Goal: Task Accomplishment & Management: Manage account settings

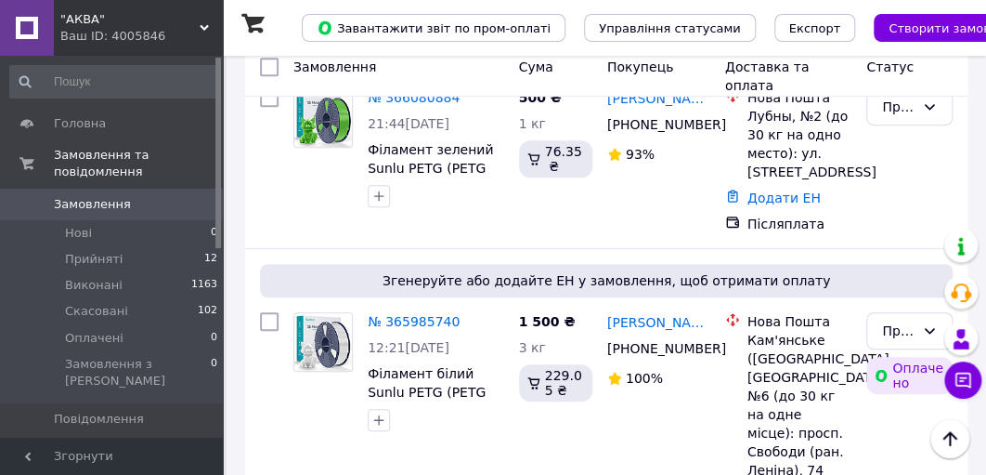
scroll to position [2749, 0]
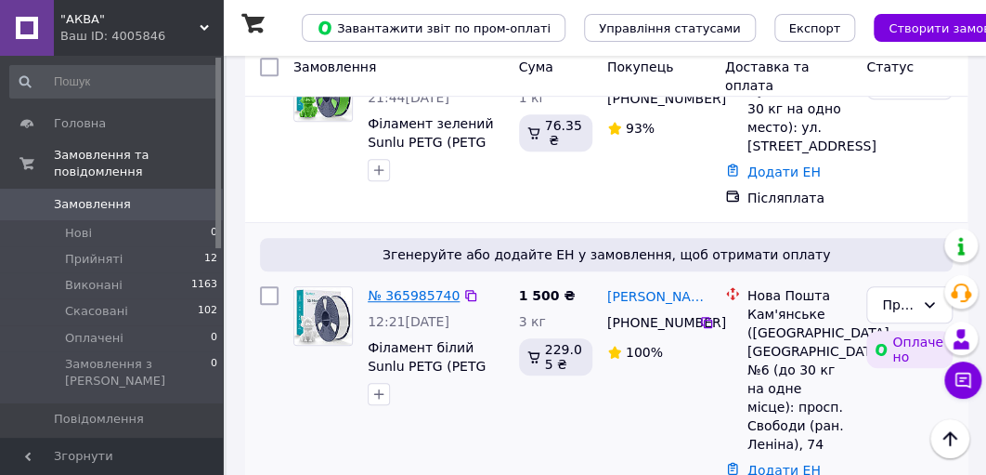
click at [404, 288] on link "№ 365985740" at bounding box center [414, 295] width 92 height 15
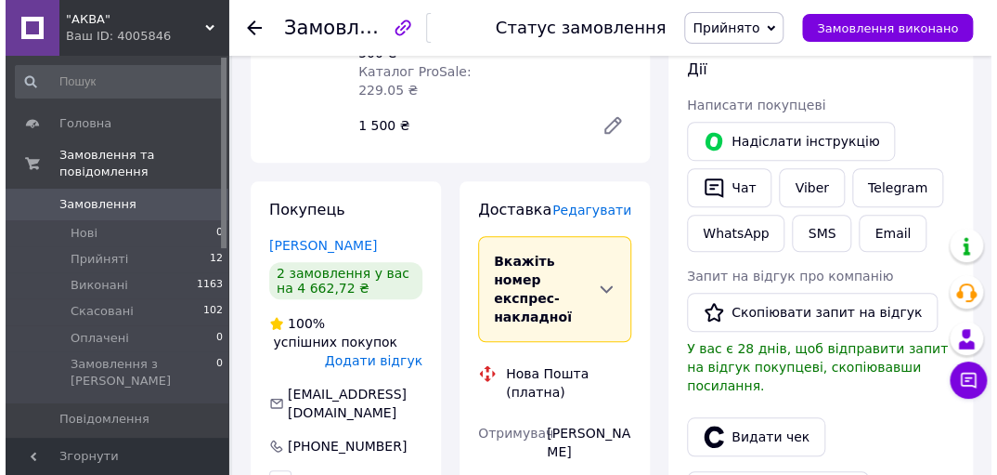
scroll to position [371, 0]
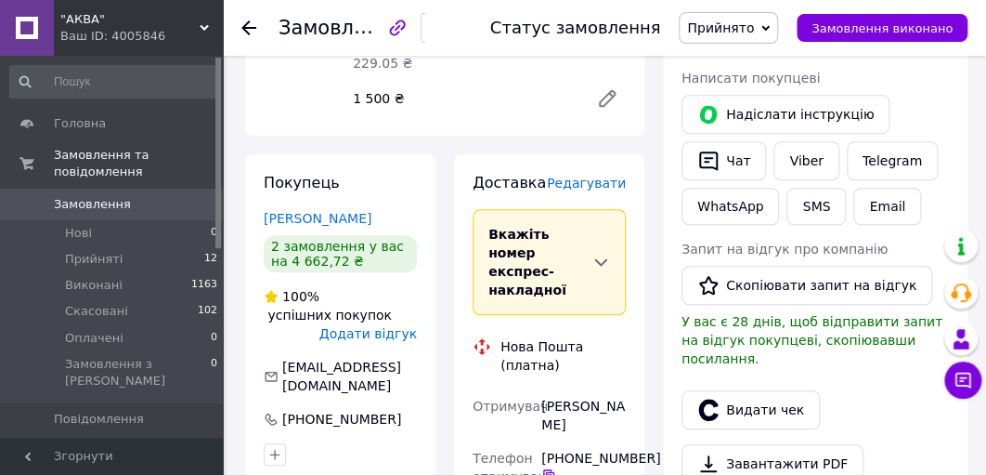
click at [584, 176] on span "Редагувати" at bounding box center [586, 183] width 79 height 15
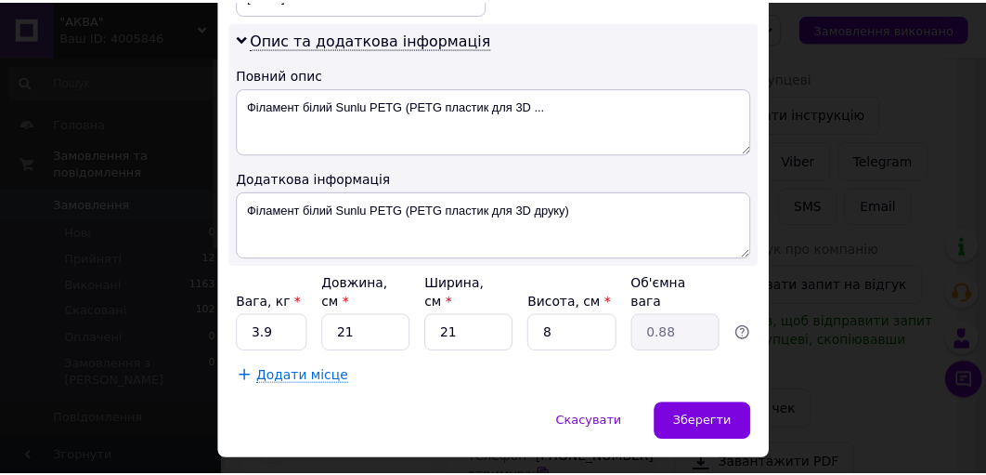
scroll to position [960, 0]
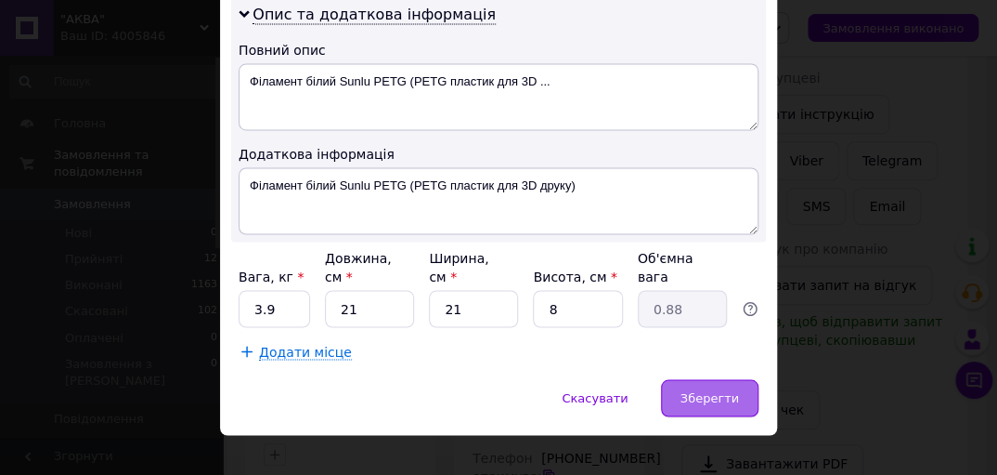
click at [699, 390] on span "Зберегти" at bounding box center [710, 397] width 59 height 14
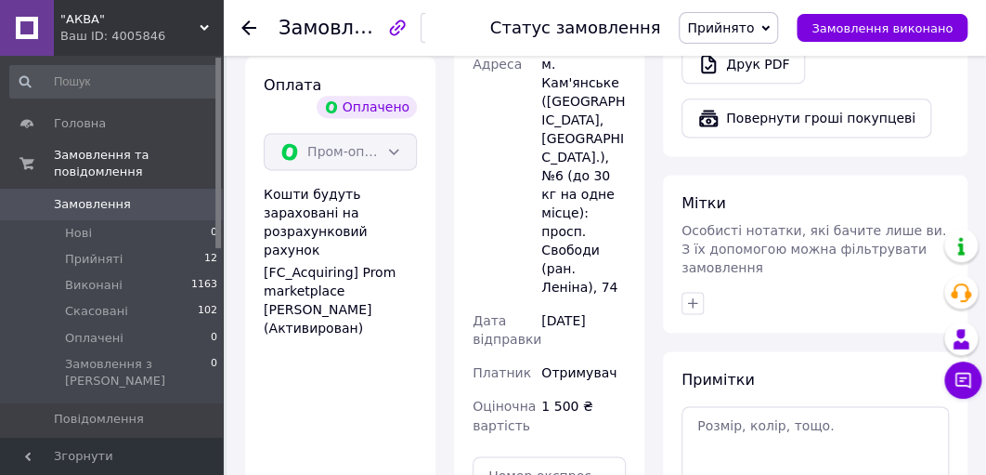
scroll to position [891, 0]
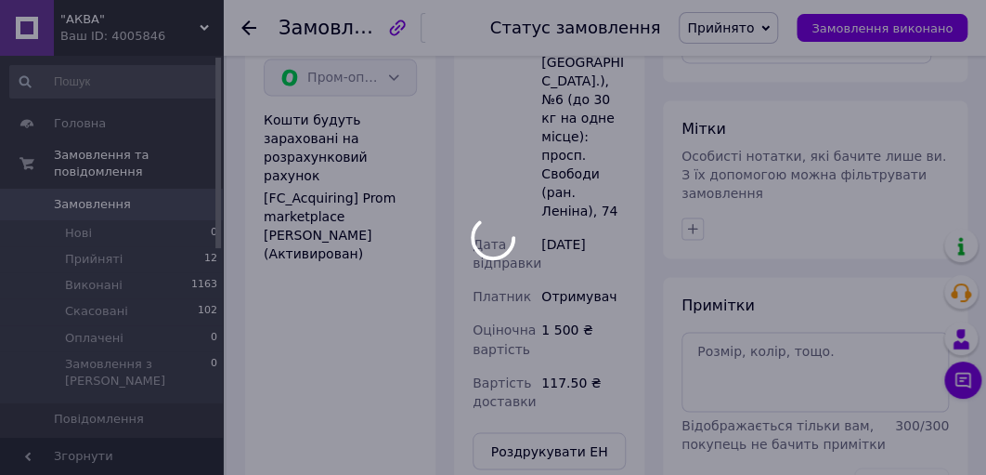
scroll to position [20, 0]
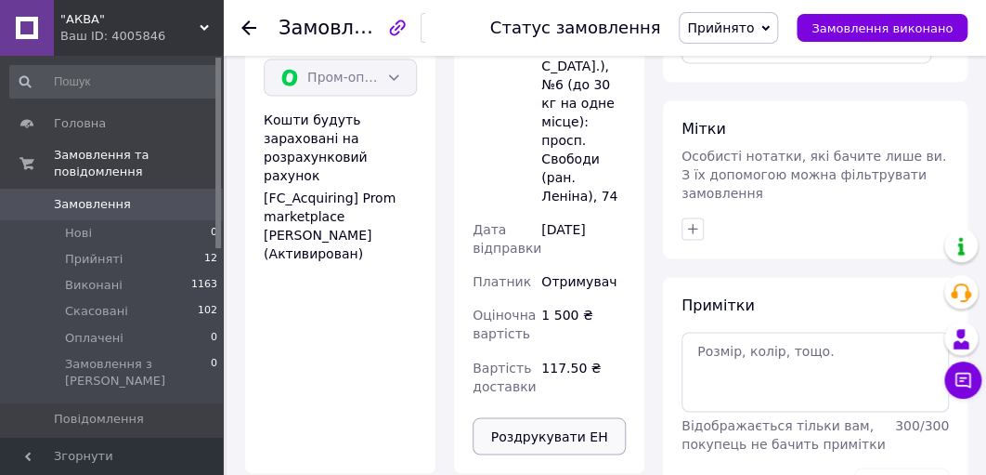
click at [532, 417] on button "Роздрукувати ЕН" at bounding box center [549, 435] width 153 height 37
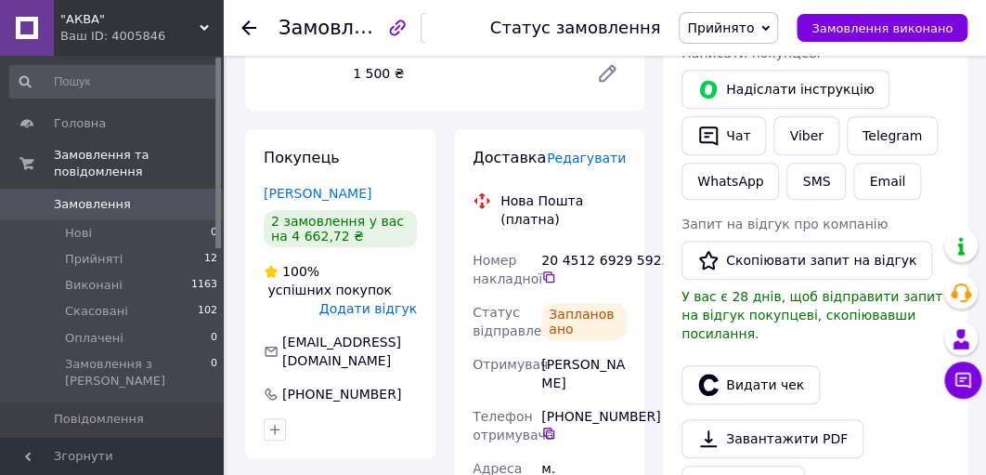
scroll to position [371, 0]
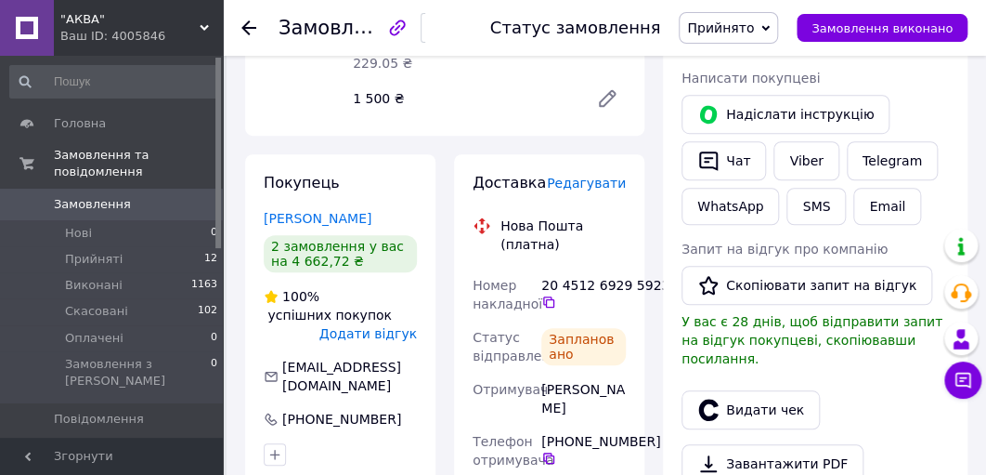
drag, startPoint x: 592, startPoint y: 371, endPoint x: 542, endPoint y: 358, distance: 52.0
click at [542, 372] on div "[PERSON_NAME]" at bounding box center [584, 398] width 92 height 52
copy div "[PERSON_NAME]"
click at [248, 26] on use at bounding box center [248, 27] width 15 height 15
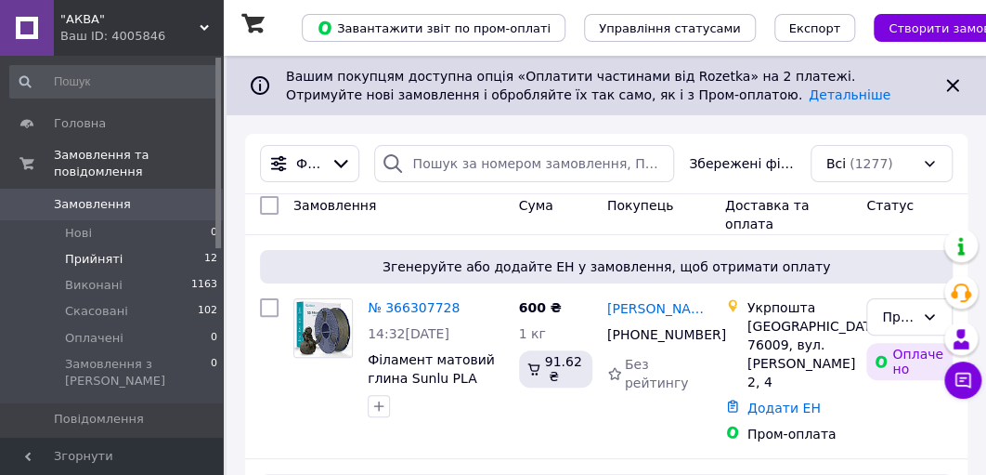
click at [85, 251] on span "Прийняті" at bounding box center [94, 259] width 58 height 17
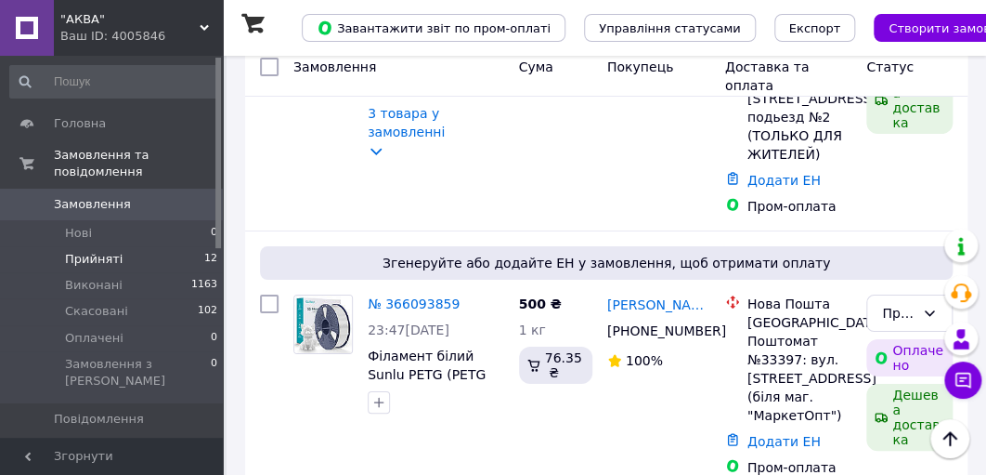
scroll to position [2290, 0]
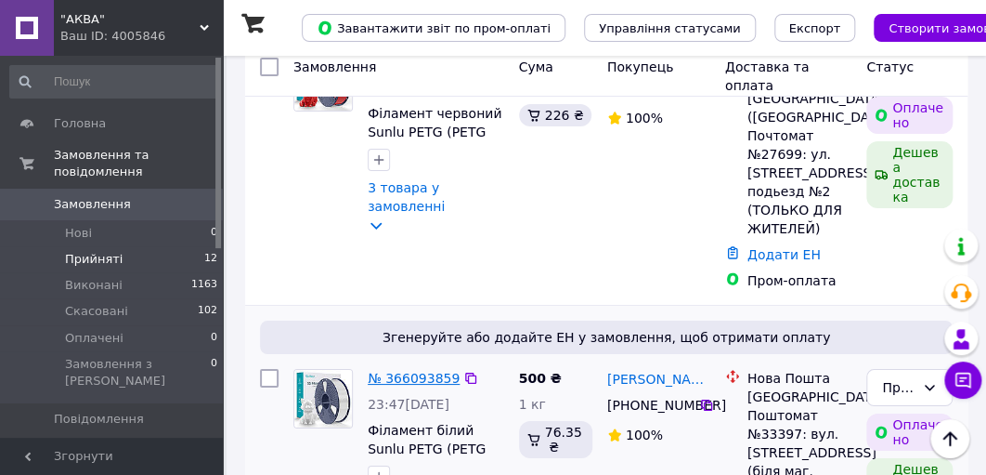
click at [398, 371] on link "№ 366093859" at bounding box center [414, 378] width 92 height 15
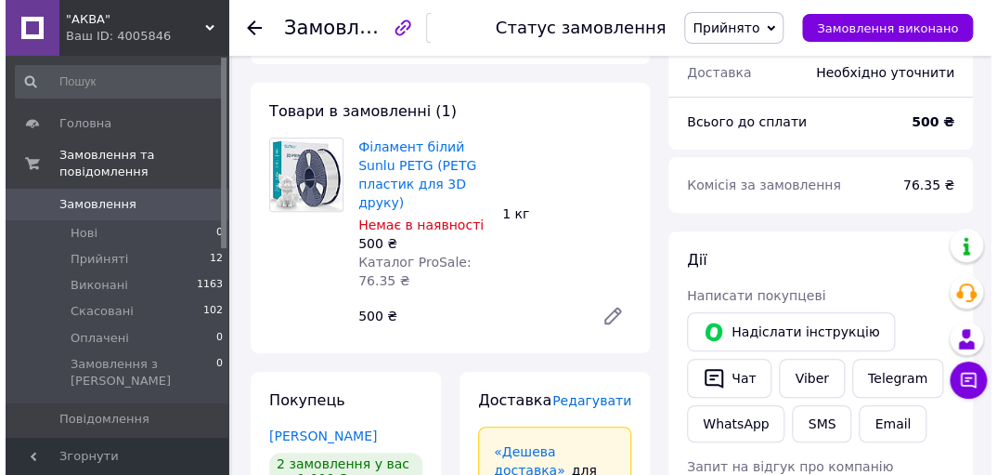
scroll to position [223, 0]
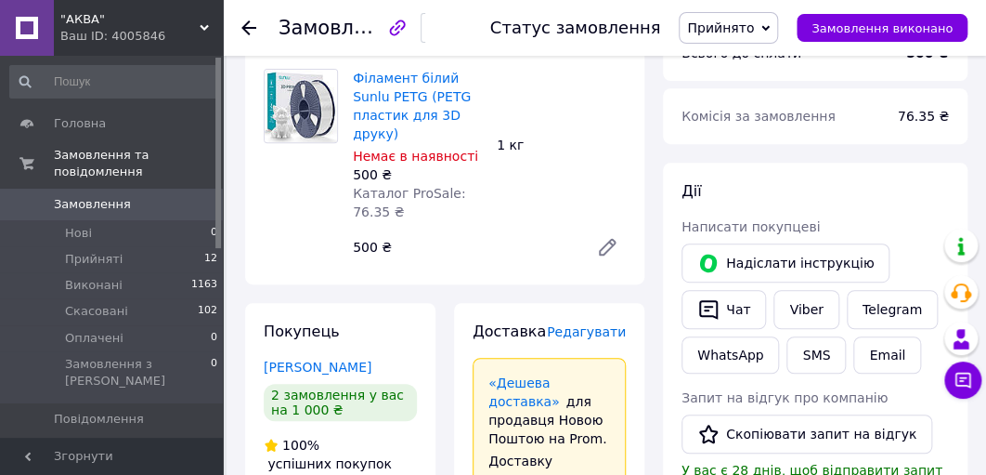
click at [602, 324] on span "Редагувати" at bounding box center [586, 331] width 79 height 15
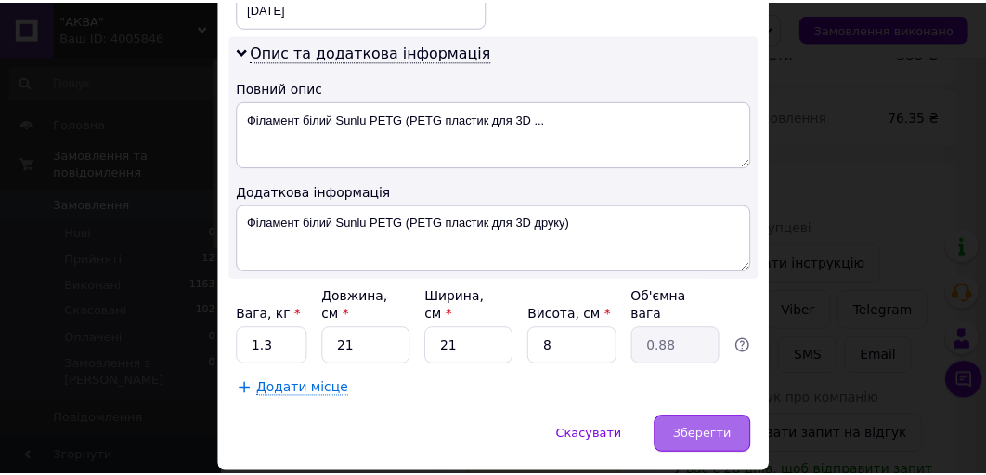
scroll to position [960, 0]
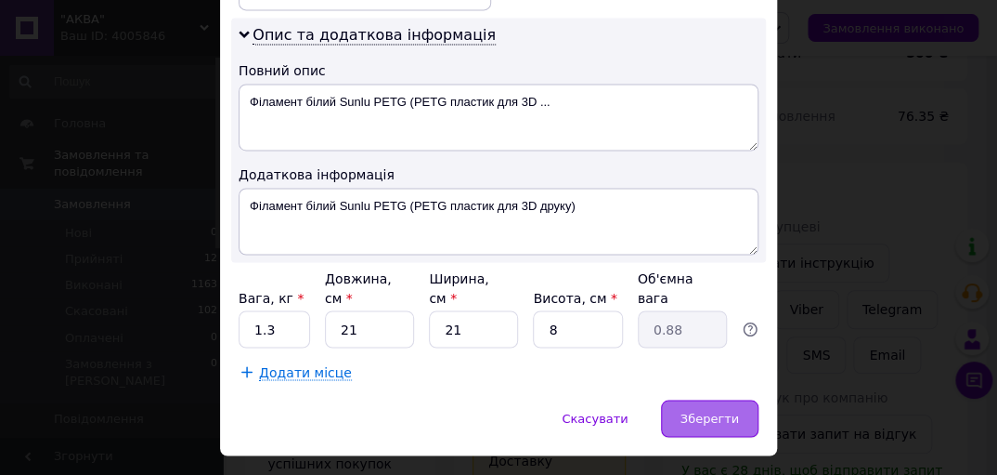
click at [710, 410] on span "Зберегти" at bounding box center [710, 417] width 59 height 14
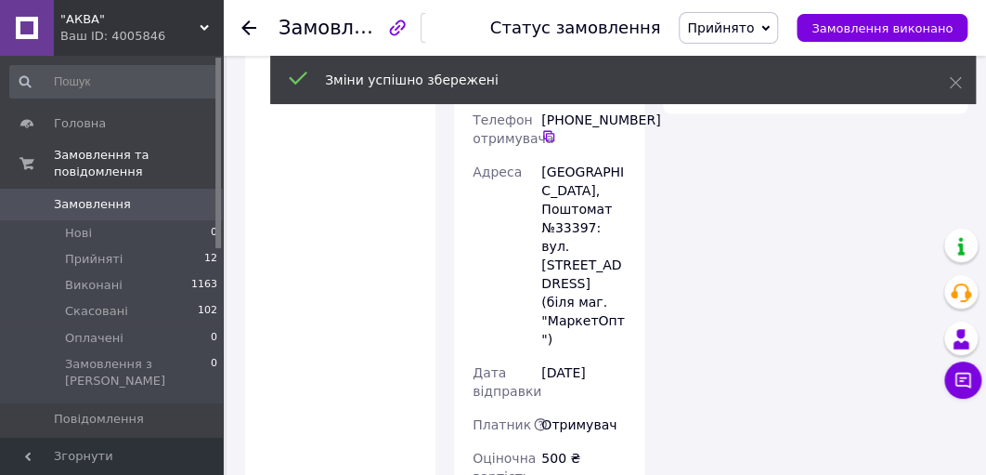
scroll to position [1337, 0]
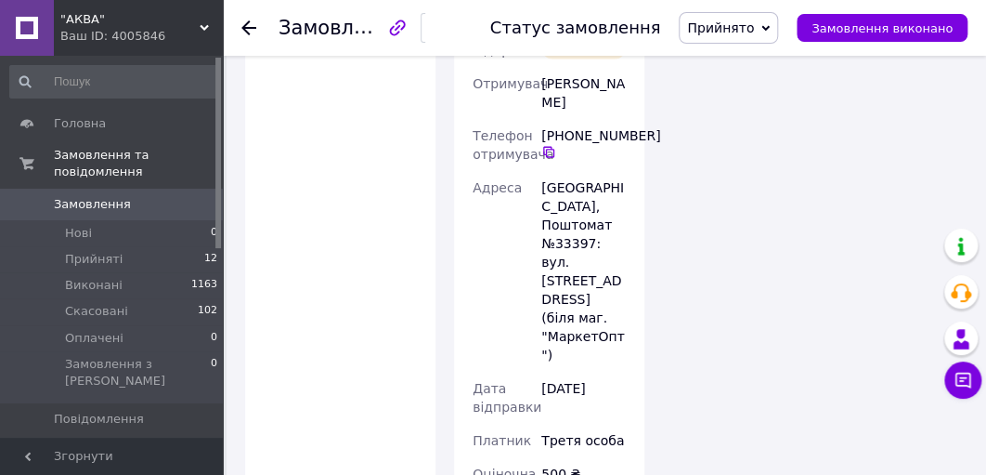
scroll to position [1486, 0]
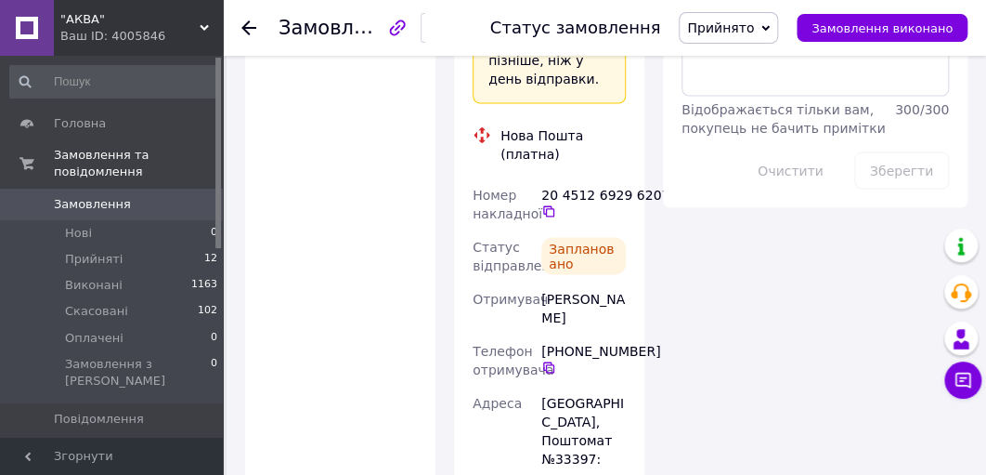
scroll to position [1114, 0]
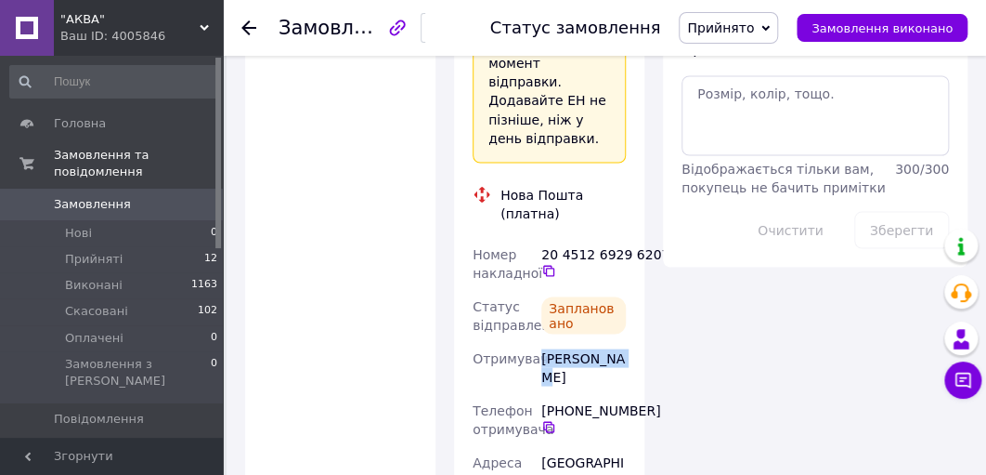
drag, startPoint x: 621, startPoint y: 228, endPoint x: 542, endPoint y: 237, distance: 79.4
click at [542, 341] on div "[PERSON_NAME]" at bounding box center [584, 367] width 92 height 52
copy div "[PERSON_NAME]"
click at [250, 25] on icon at bounding box center [248, 27] width 15 height 15
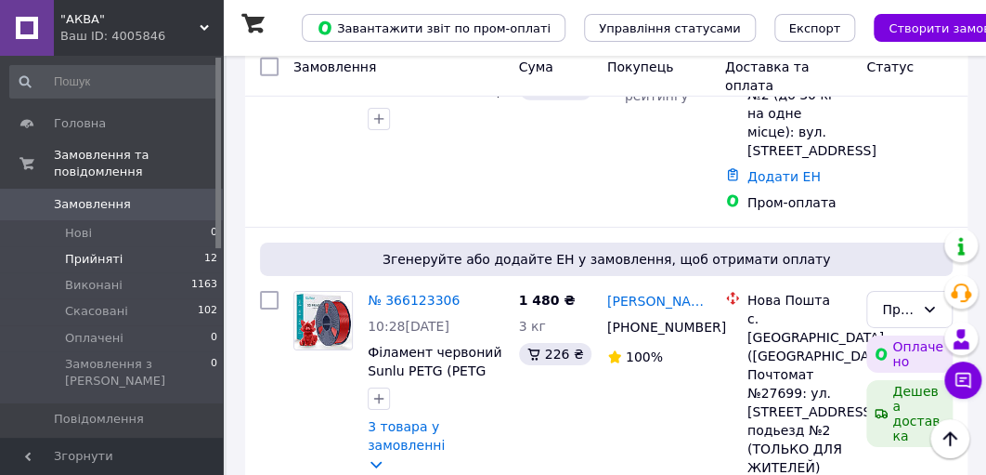
scroll to position [2006, 0]
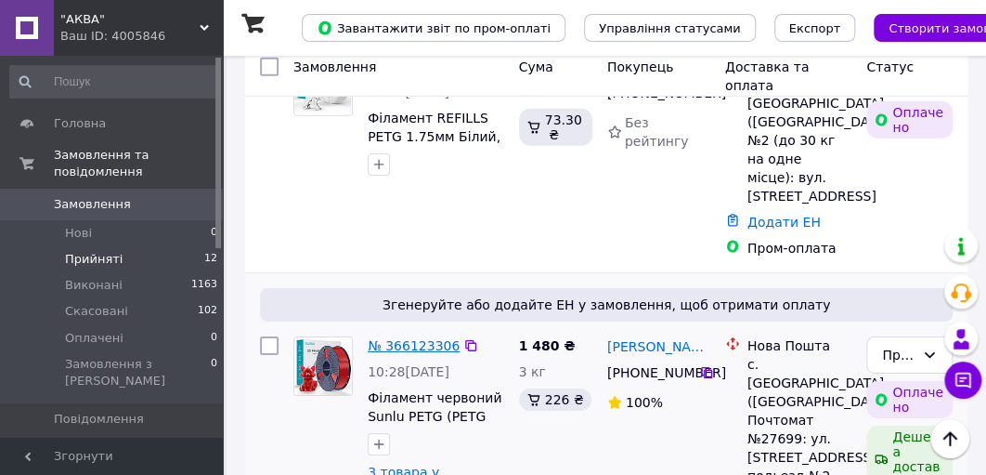
click at [389, 338] on link "№ 366123306" at bounding box center [414, 345] width 92 height 15
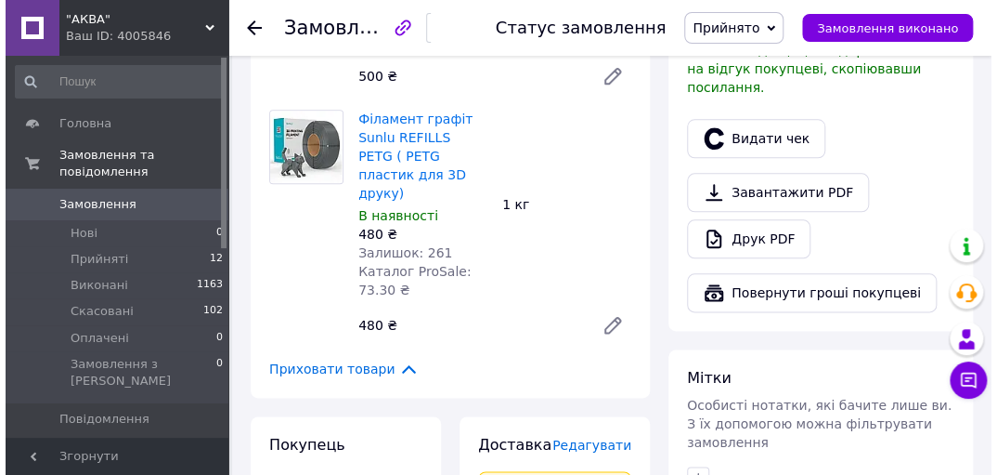
scroll to position [669, 0]
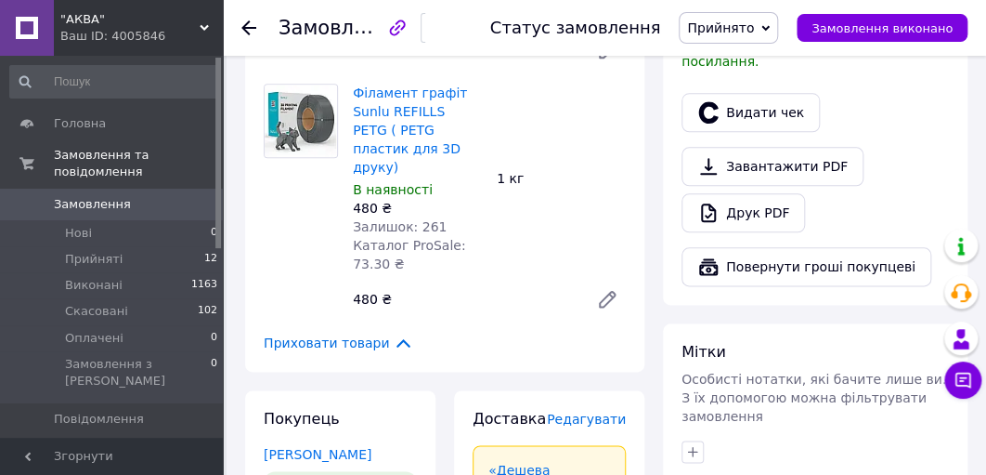
click at [585, 411] on span "Редагувати" at bounding box center [586, 418] width 79 height 15
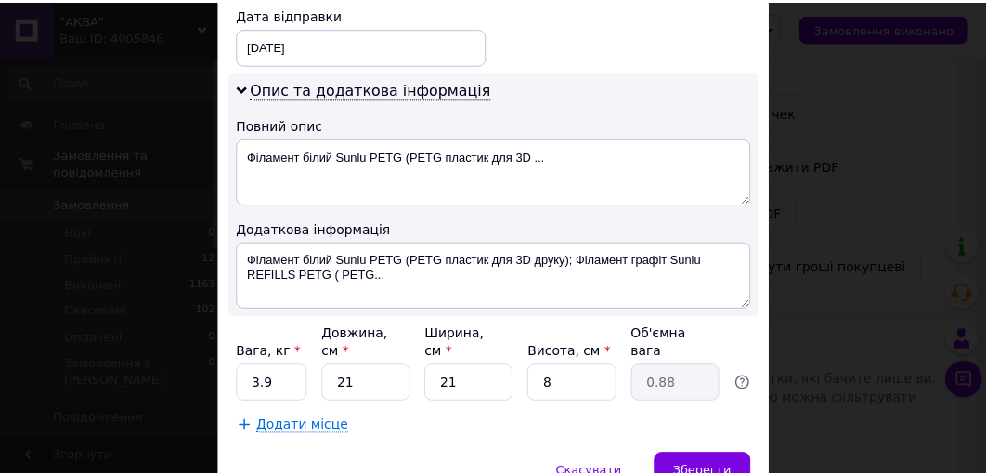
scroll to position [981, 0]
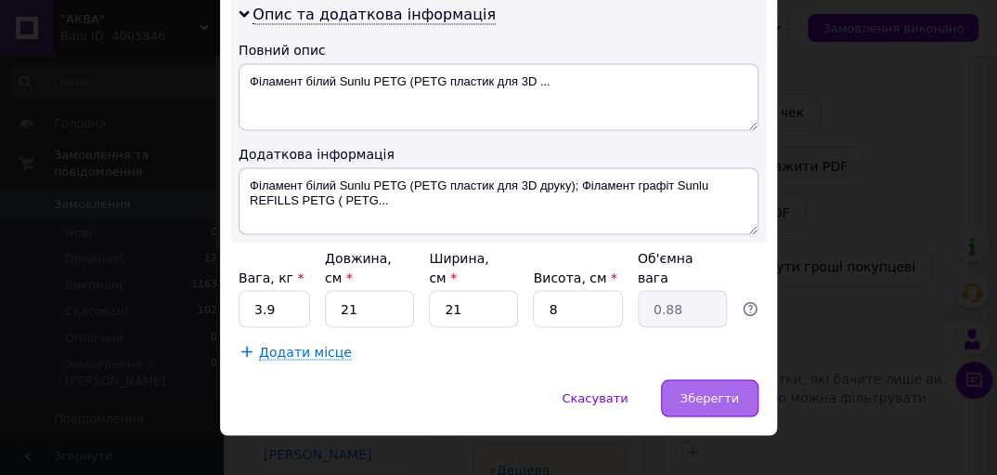
click at [705, 390] on span "Зберегти" at bounding box center [710, 397] width 59 height 14
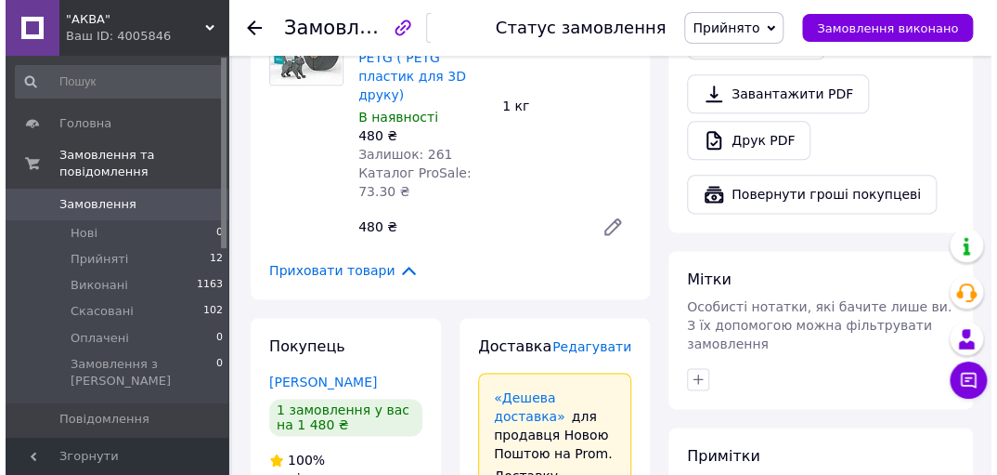
scroll to position [743, 0]
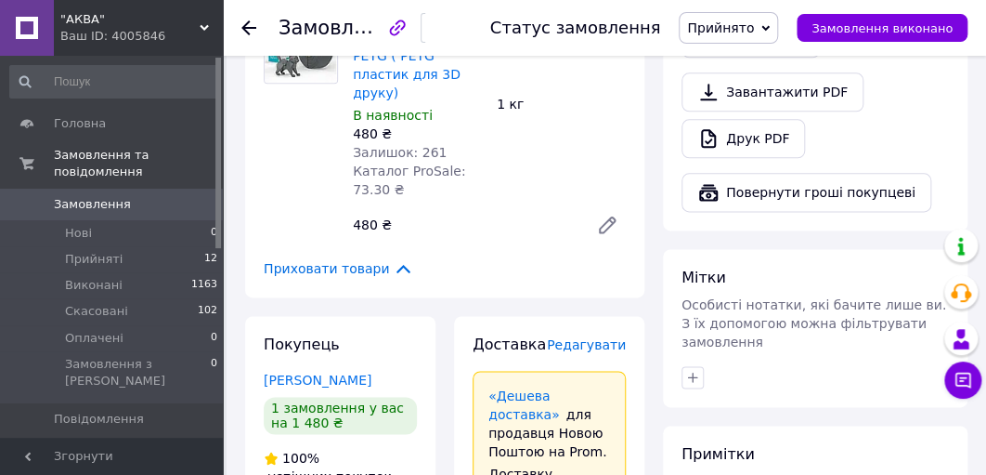
click at [575, 337] on span "Редагувати" at bounding box center [586, 344] width 79 height 15
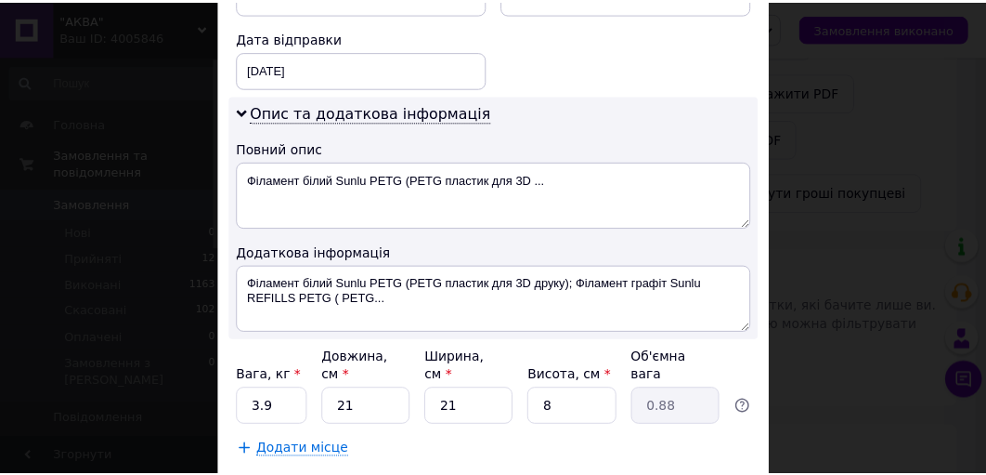
scroll to position [981, 0]
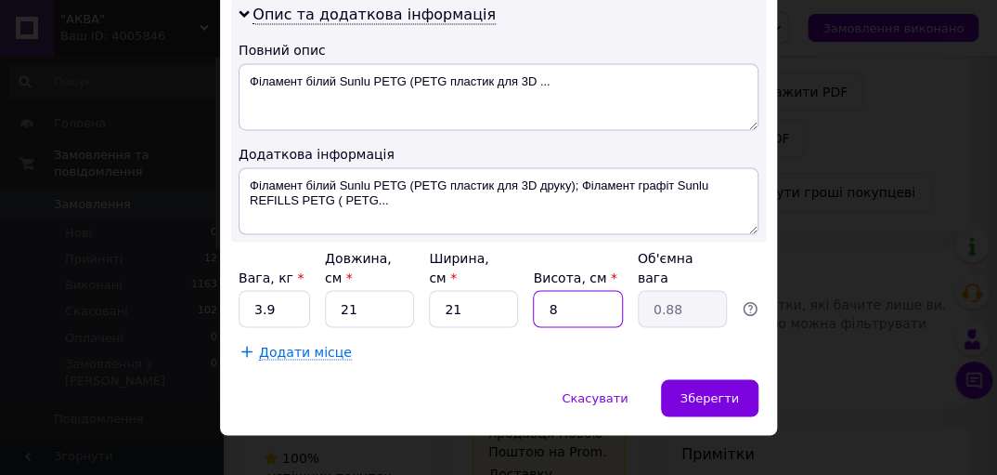
drag, startPoint x: 558, startPoint y: 281, endPoint x: 539, endPoint y: 286, distance: 20.0
click at [539, 290] on input "8" at bounding box center [577, 308] width 89 height 37
type input "2"
type input "0.22"
type input "21"
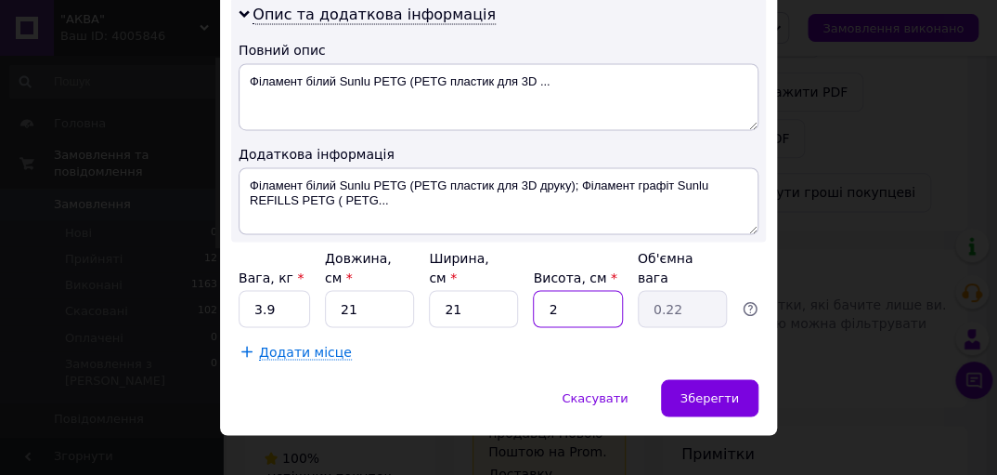
type input "2.32"
type input "21"
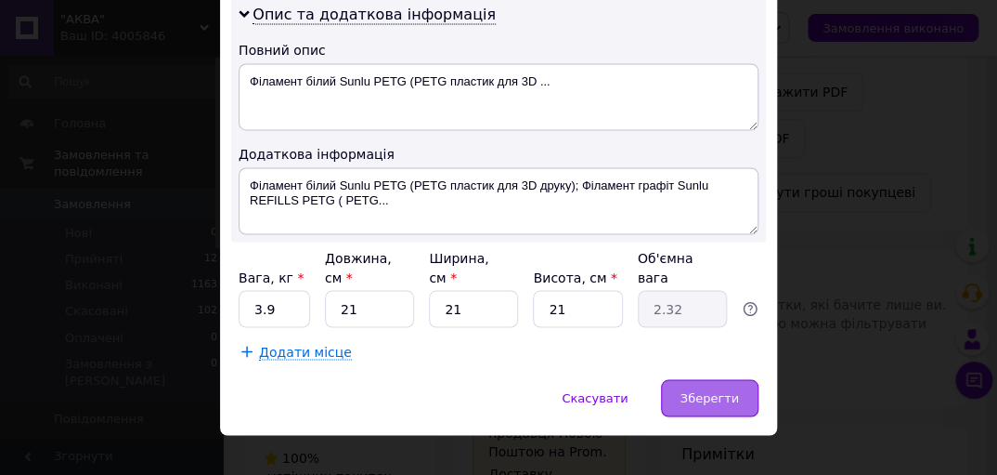
click at [693, 390] on span "Зберегти" at bounding box center [710, 397] width 59 height 14
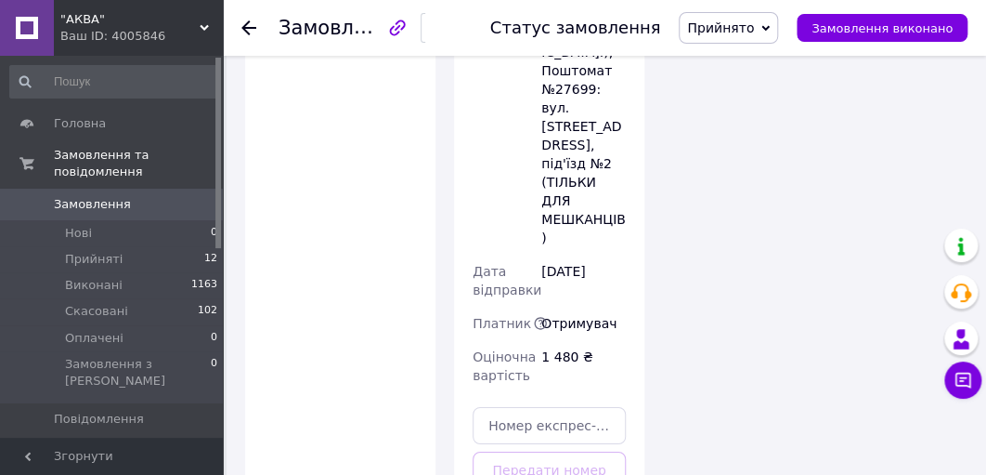
scroll to position [2006, 0]
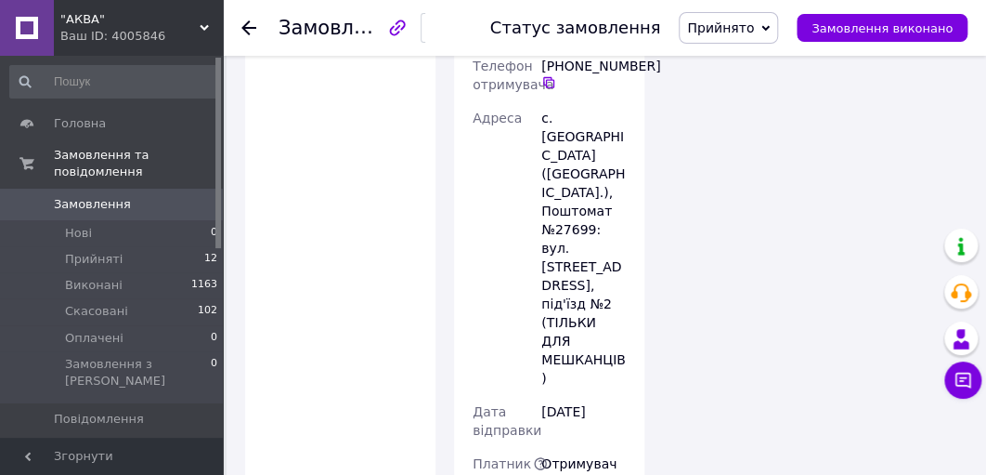
scroll to position [111, 0]
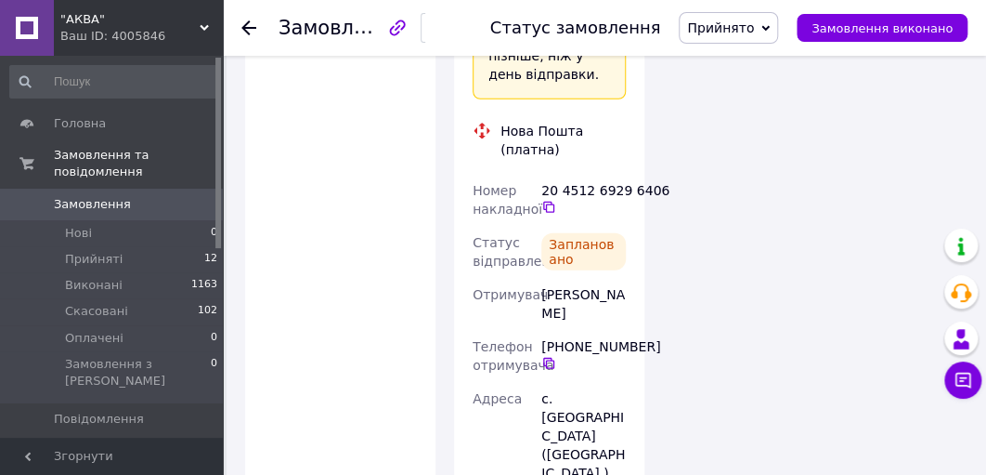
scroll to position [1634, 0]
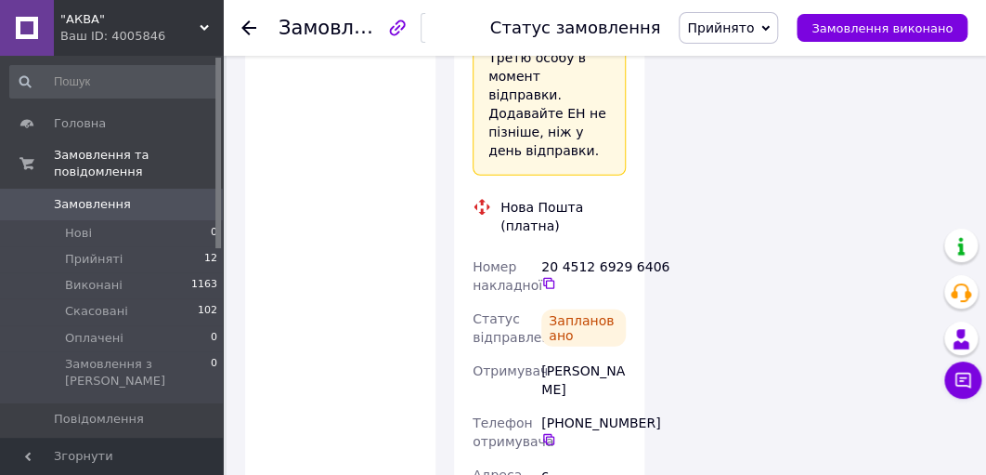
drag, startPoint x: 574, startPoint y: 227, endPoint x: 542, endPoint y: 211, distance: 35.3
click at [542, 354] on div "[PERSON_NAME]" at bounding box center [584, 380] width 92 height 52
copy div "[PERSON_NAME]"
click at [247, 26] on use at bounding box center [248, 27] width 15 height 15
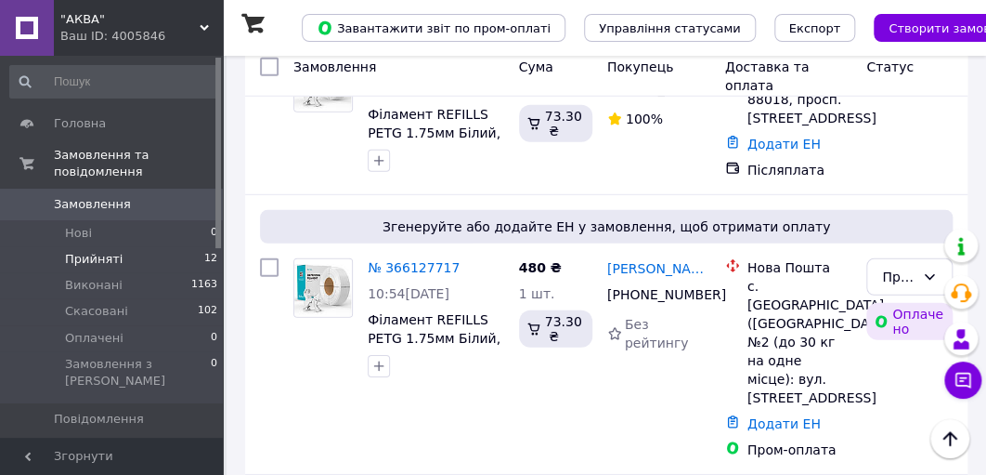
scroll to position [1783, 0]
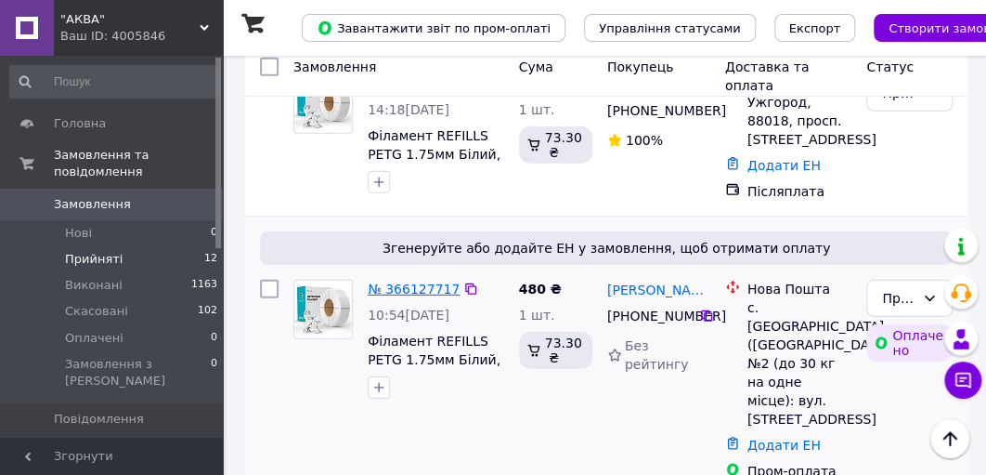
click at [399, 281] on link "№ 366127717" at bounding box center [414, 288] width 92 height 15
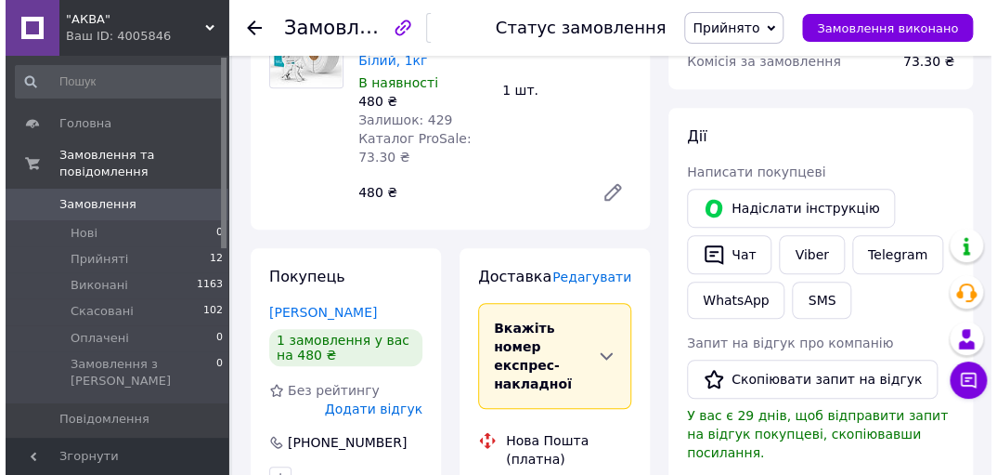
scroll to position [223, 0]
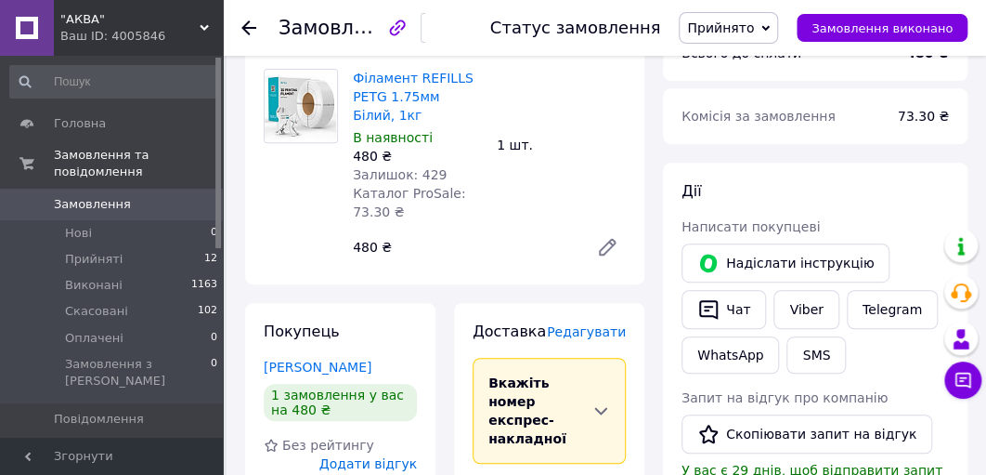
click at [592, 331] on span "Редагувати" at bounding box center [586, 331] width 79 height 15
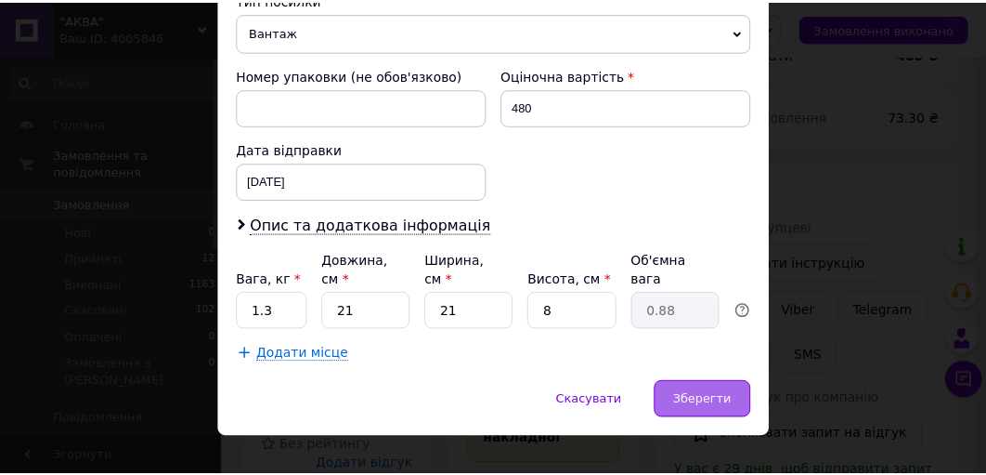
scroll to position [753, 0]
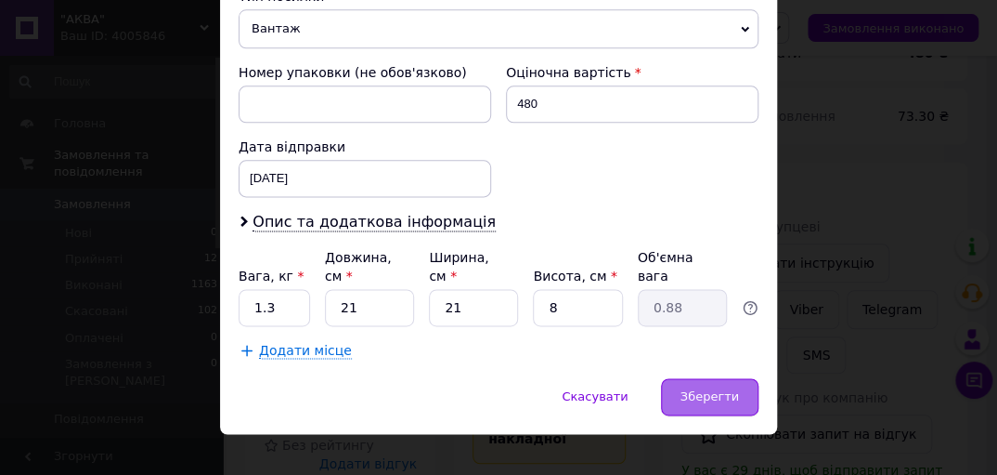
click at [712, 389] on span "Зберегти" at bounding box center [710, 396] width 59 height 14
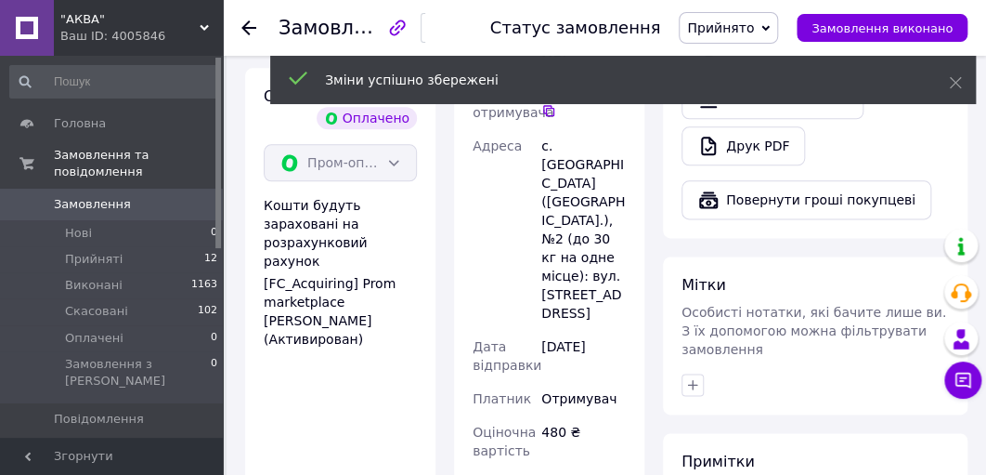
scroll to position [1040, 0]
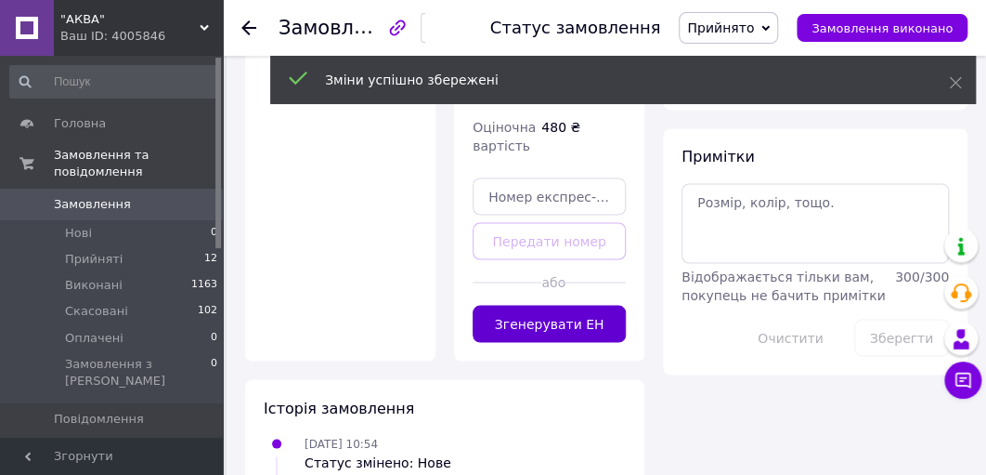
click at [535, 305] on button "Згенерувати ЕН" at bounding box center [549, 323] width 153 height 37
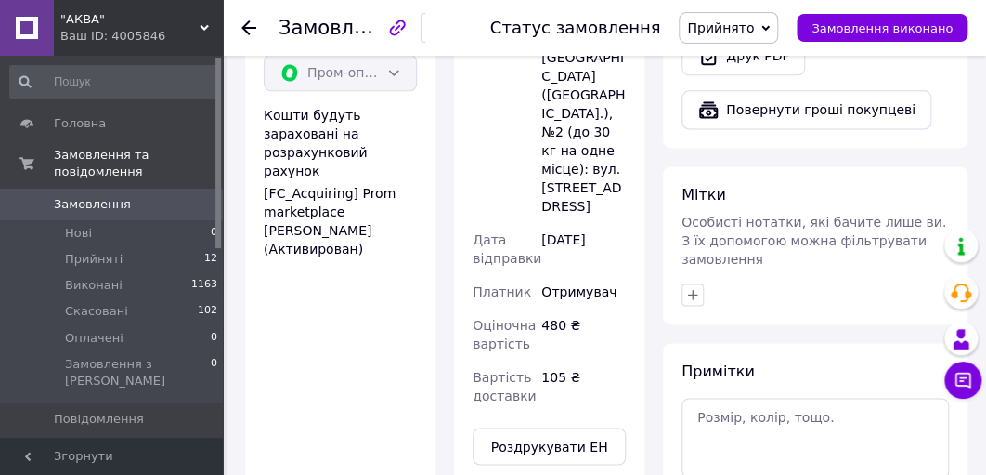
scroll to position [817, 0]
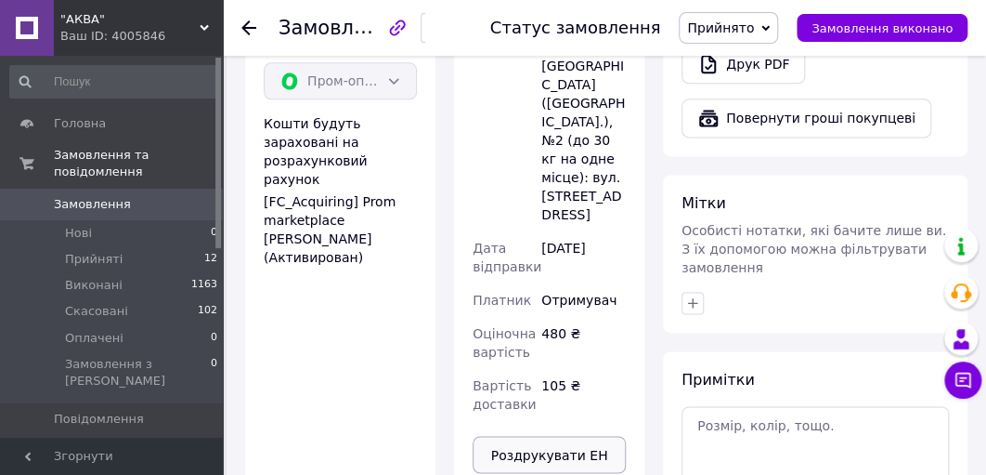
click at [565, 436] on button "Роздрукувати ЕН" at bounding box center [549, 454] width 153 height 37
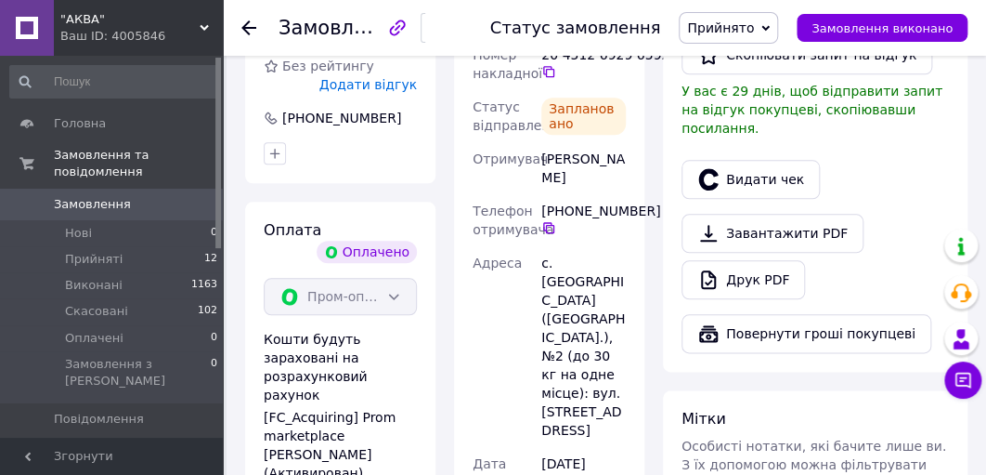
scroll to position [594, 0]
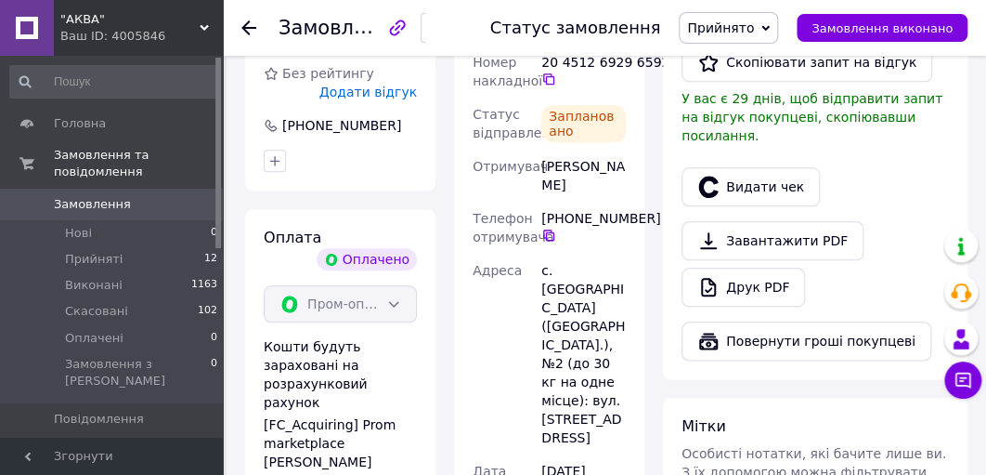
drag, startPoint x: 605, startPoint y: 170, endPoint x: 542, endPoint y: 150, distance: 66.1
click at [542, 150] on div "[PERSON_NAME]" at bounding box center [584, 176] width 92 height 52
copy div "[PERSON_NAME]"
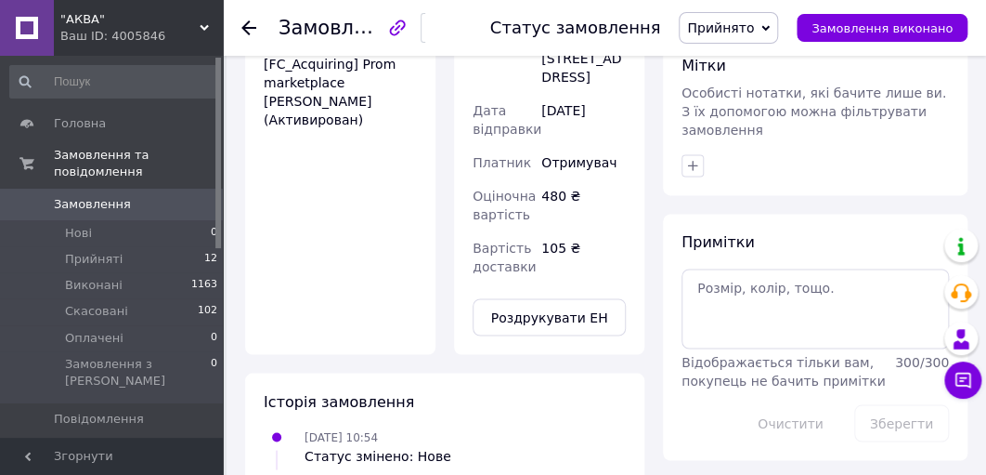
scroll to position [966, 0]
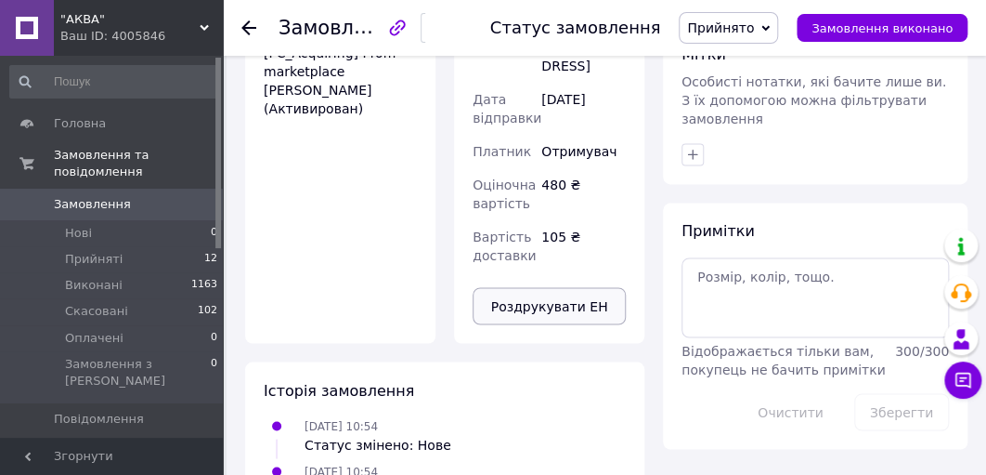
click at [520, 287] on button "Роздрукувати ЕН" at bounding box center [549, 305] width 153 height 37
click at [245, 26] on use at bounding box center [248, 27] width 15 height 15
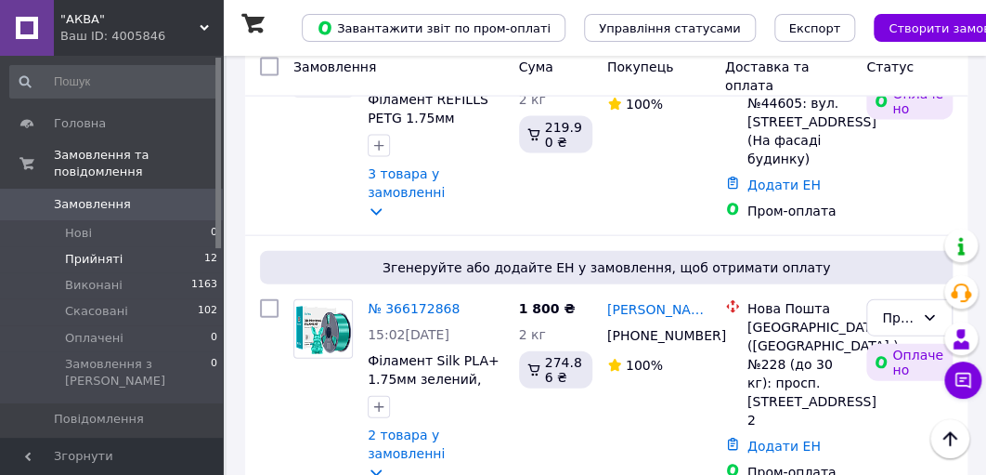
scroll to position [1337, 0]
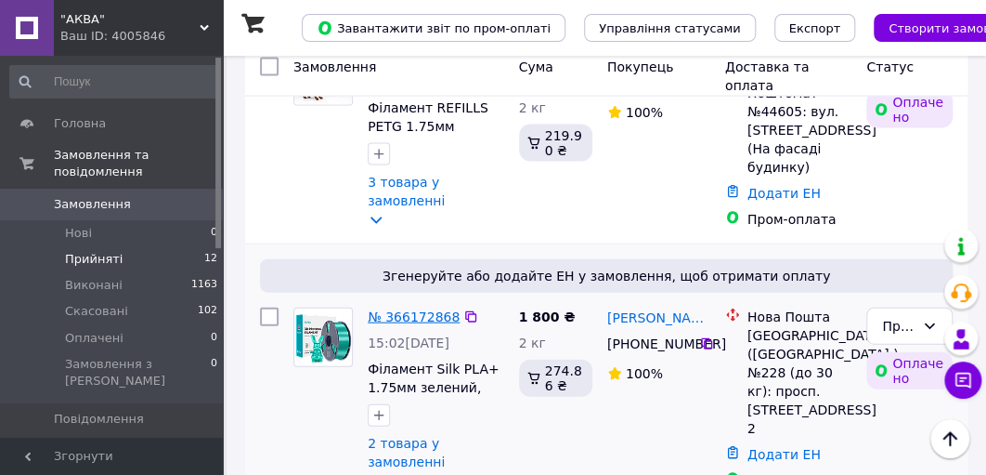
click at [396, 309] on link "№ 366172868" at bounding box center [414, 316] width 92 height 15
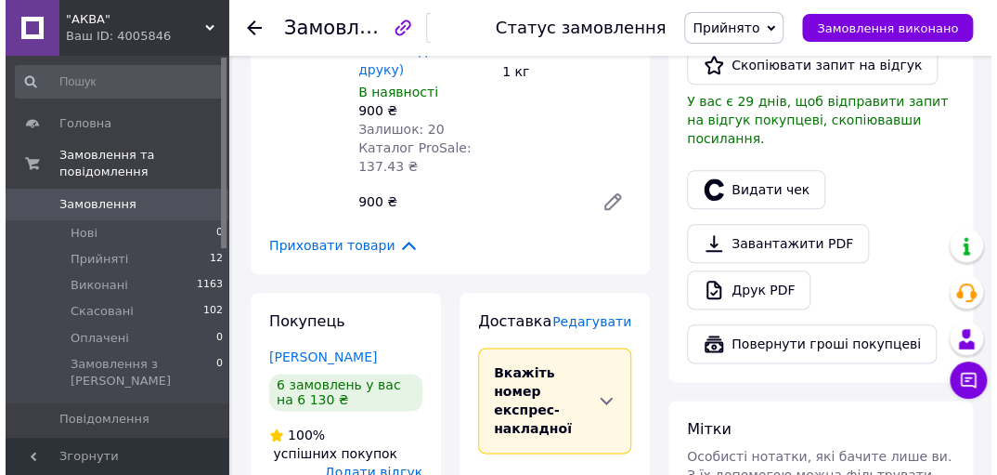
scroll to position [594, 0]
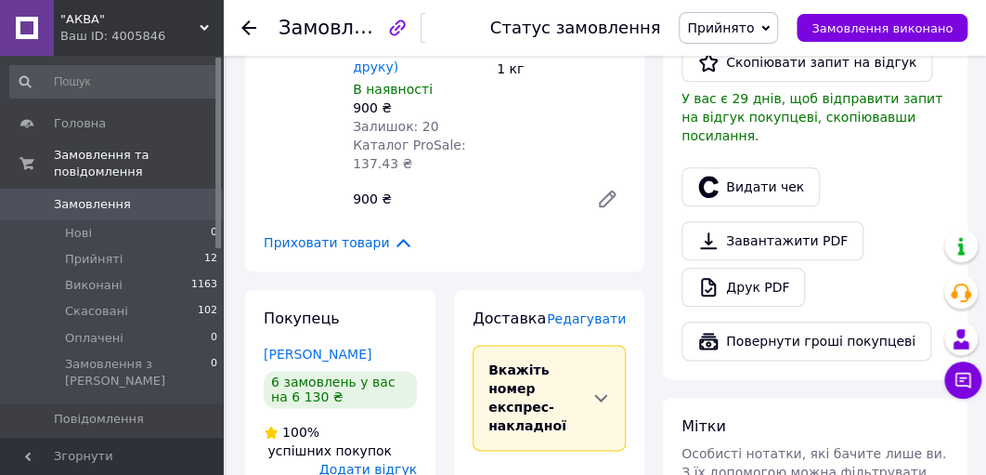
click at [607, 311] on span "Редагувати" at bounding box center [586, 318] width 79 height 15
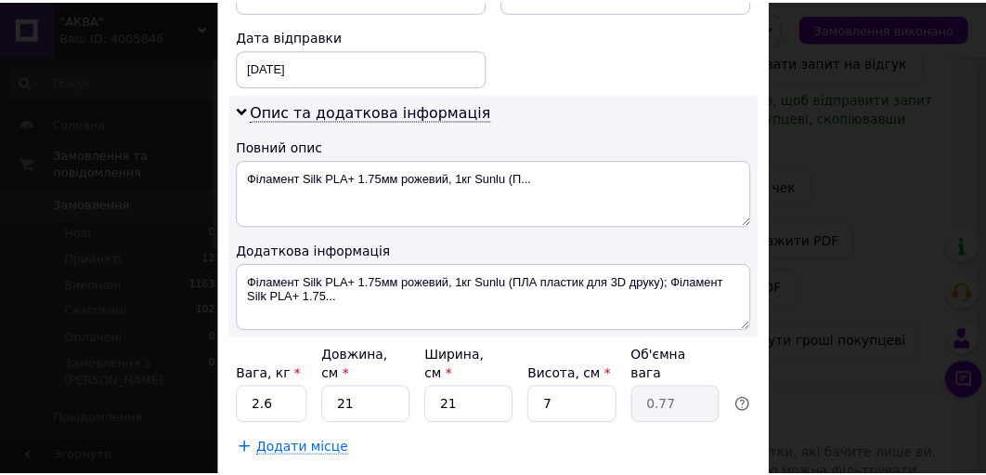
scroll to position [960, 0]
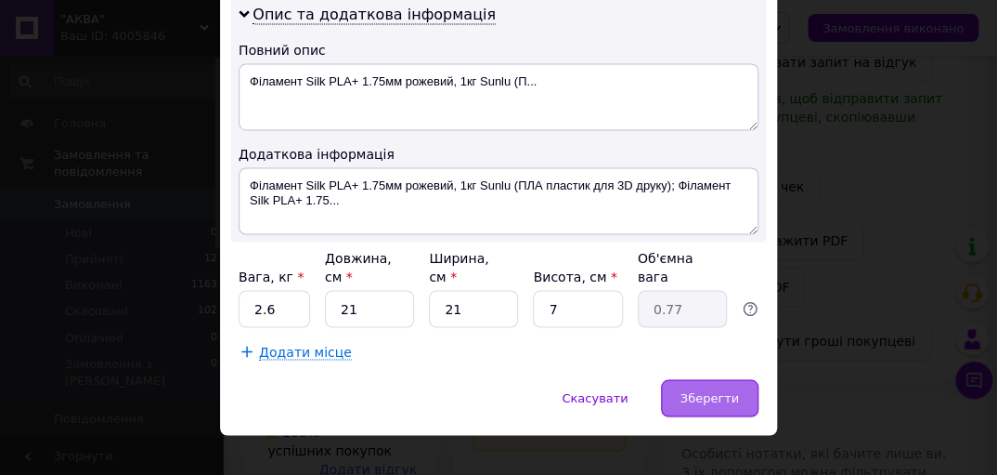
click at [728, 390] on span "Зберегти" at bounding box center [710, 397] width 59 height 14
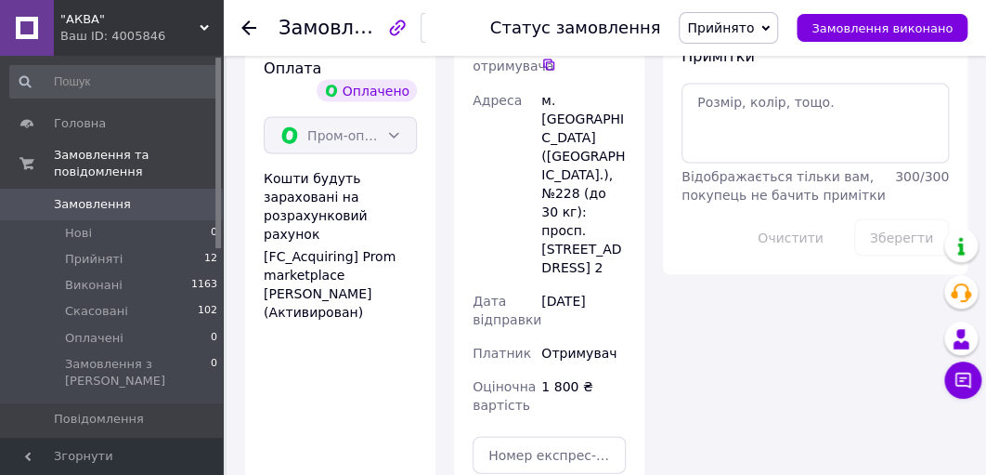
scroll to position [1114, 0]
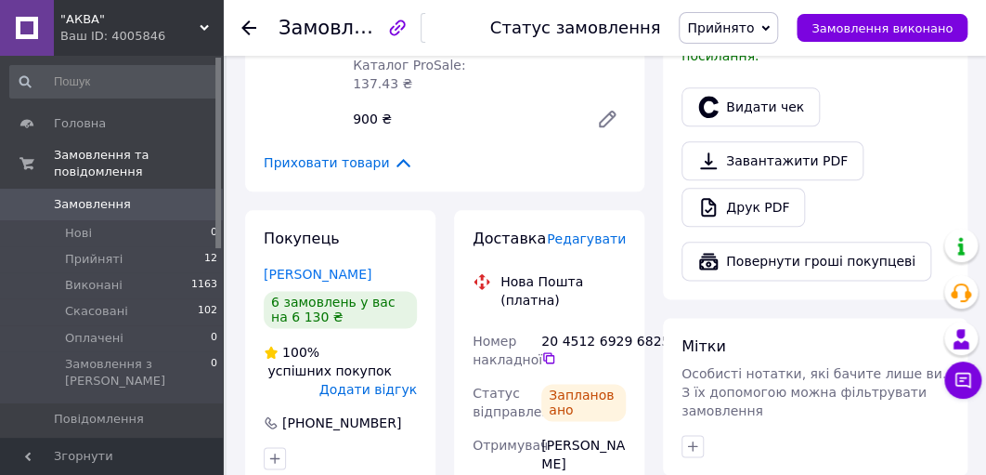
scroll to position [669, 0]
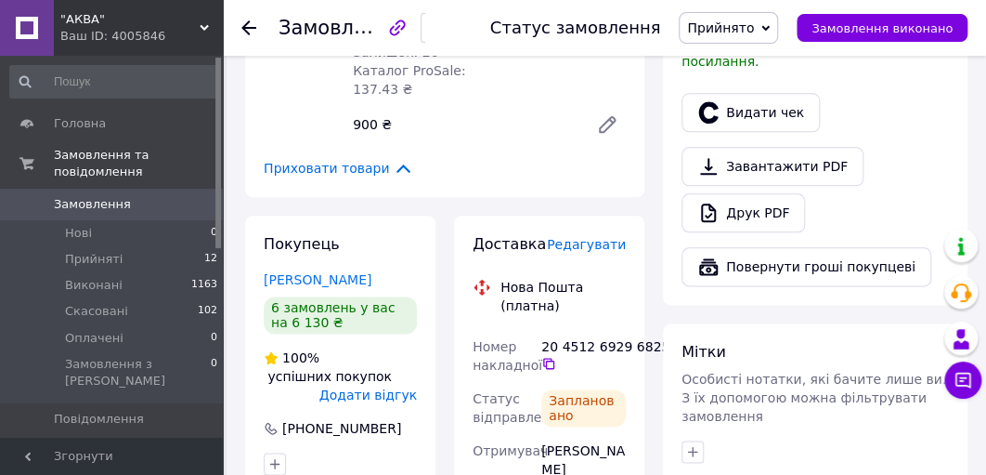
drag, startPoint x: 593, startPoint y: 379, endPoint x: 540, endPoint y: 360, distance: 57.0
click at [540, 434] on div "[PERSON_NAME]" at bounding box center [584, 460] width 92 height 52
copy div "[PERSON_NAME]"
click at [243, 32] on icon at bounding box center [248, 27] width 15 height 15
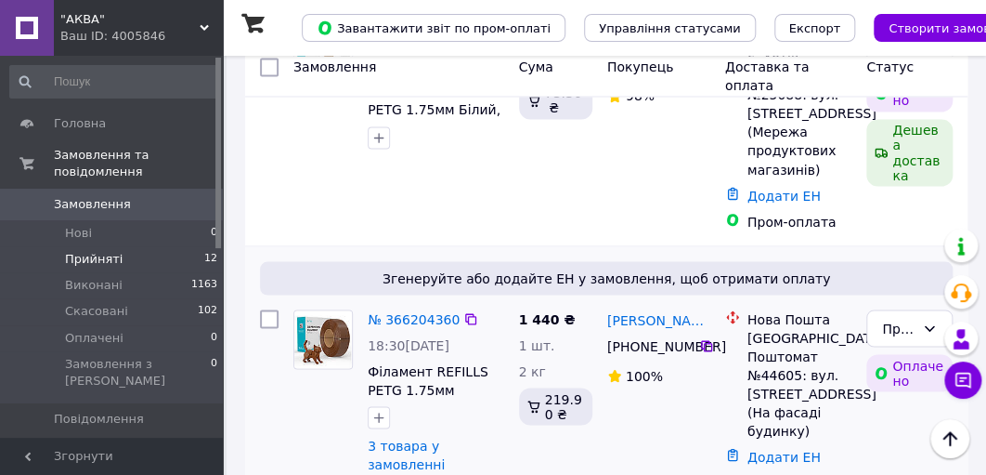
scroll to position [1040, 0]
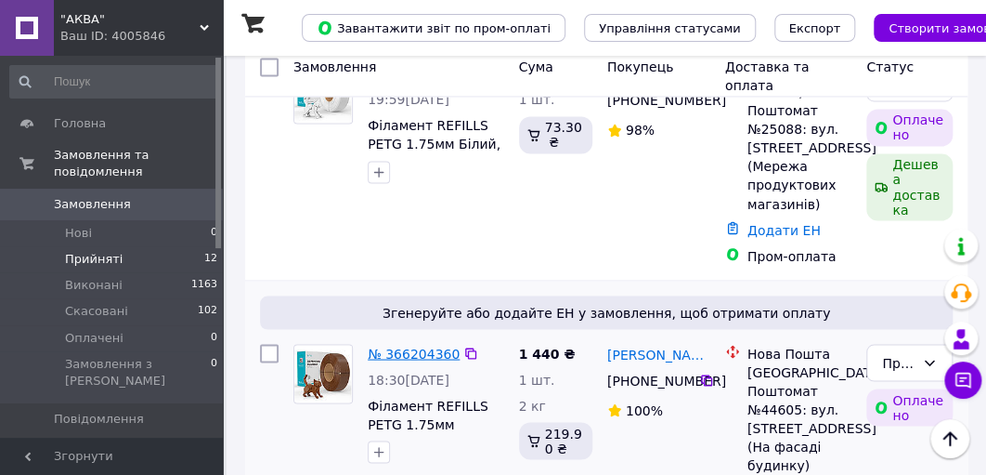
click at [385, 345] on link "№ 366204360" at bounding box center [414, 352] width 92 height 15
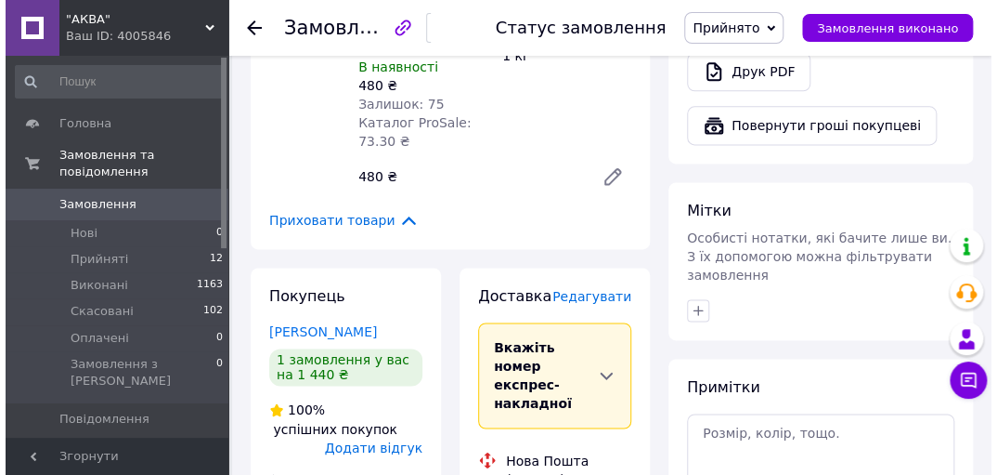
scroll to position [817, 0]
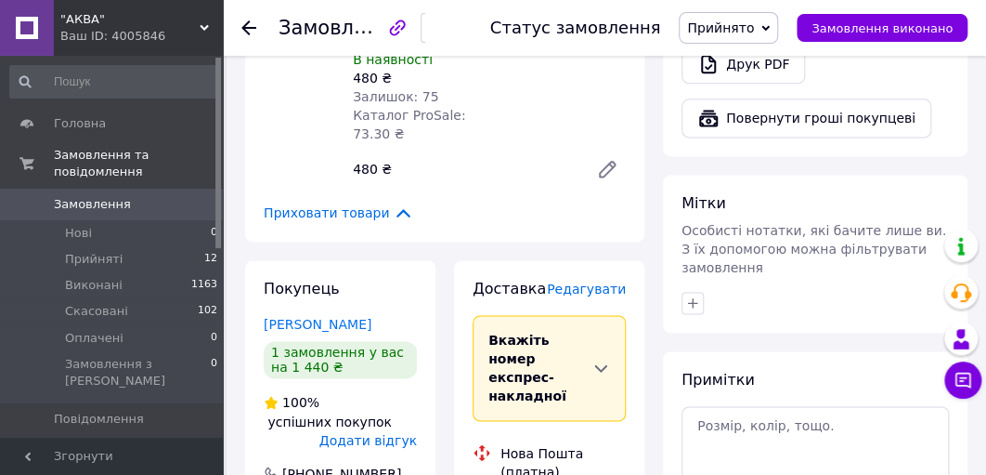
click at [593, 281] on span "Редагувати" at bounding box center [586, 288] width 79 height 15
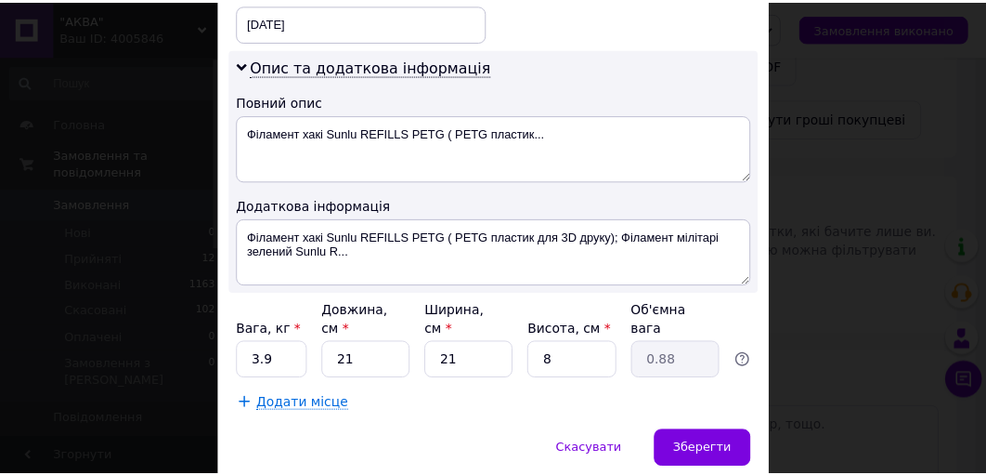
scroll to position [960, 0]
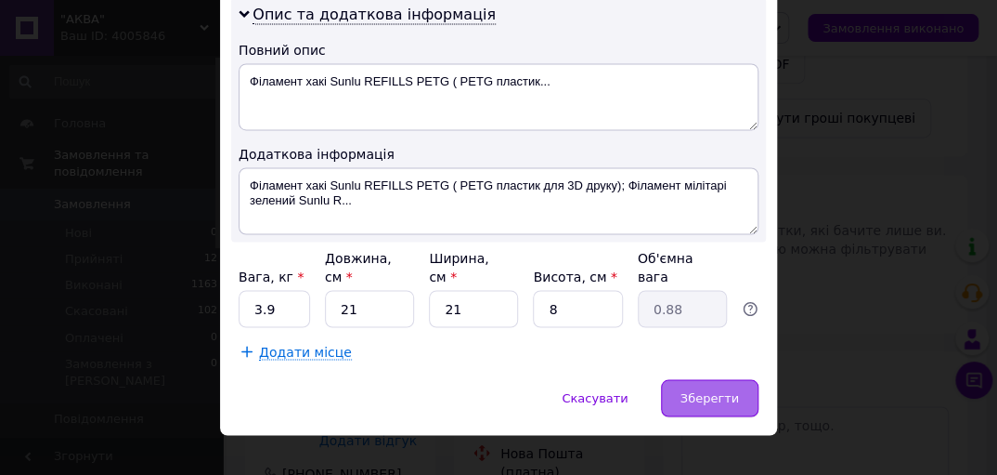
click at [691, 379] on div "Зберегти" at bounding box center [710, 397] width 98 height 37
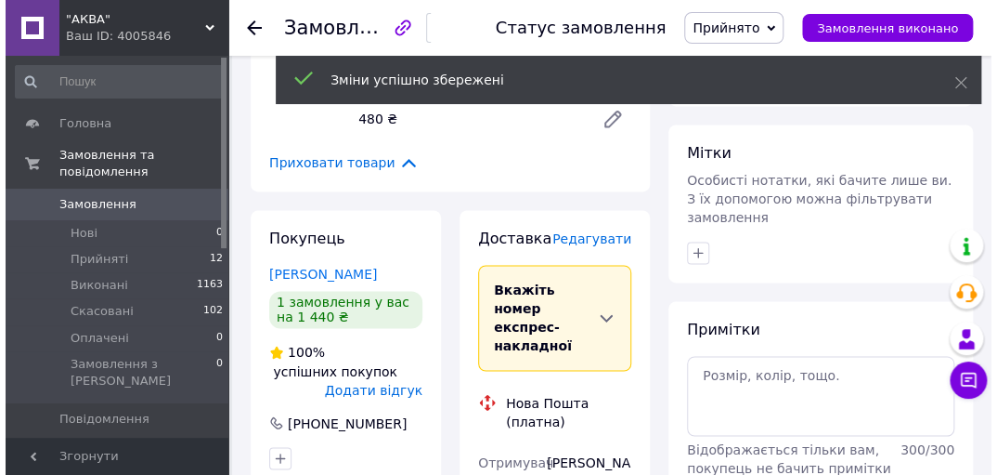
scroll to position [817, 0]
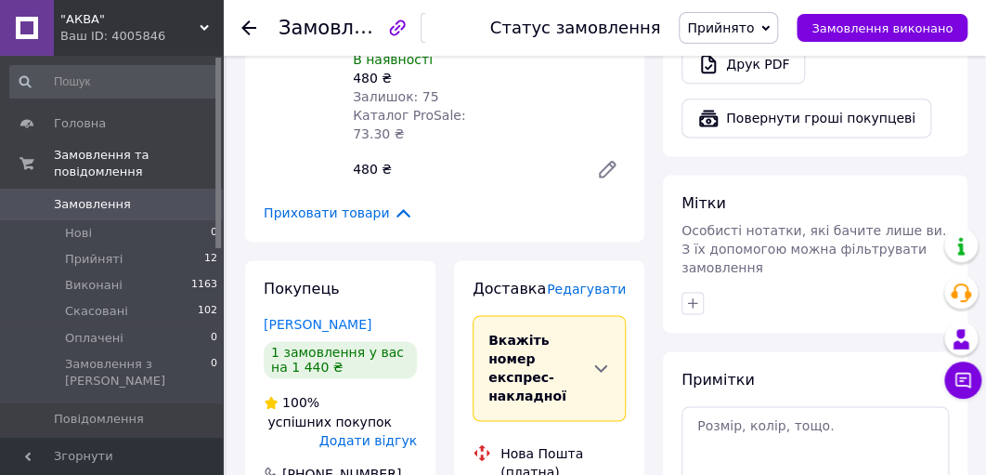
click at [589, 281] on span "Редагувати" at bounding box center [586, 288] width 79 height 15
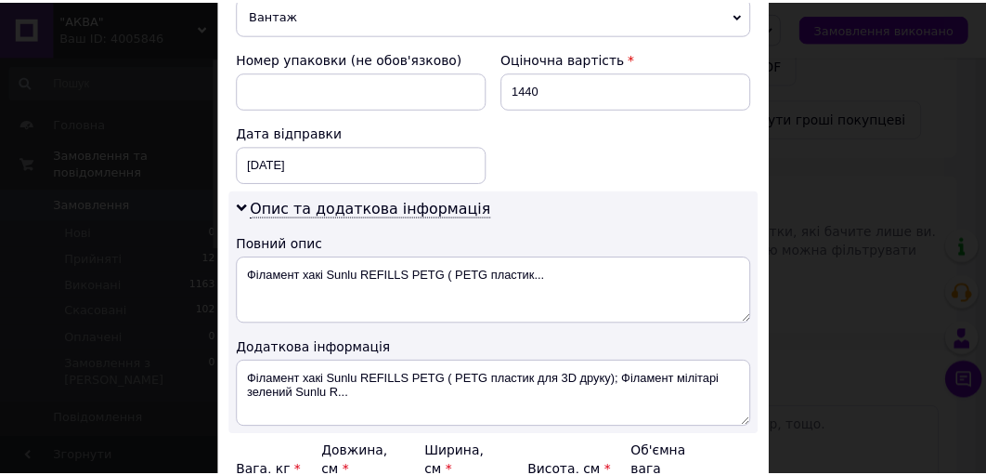
scroll to position [960, 0]
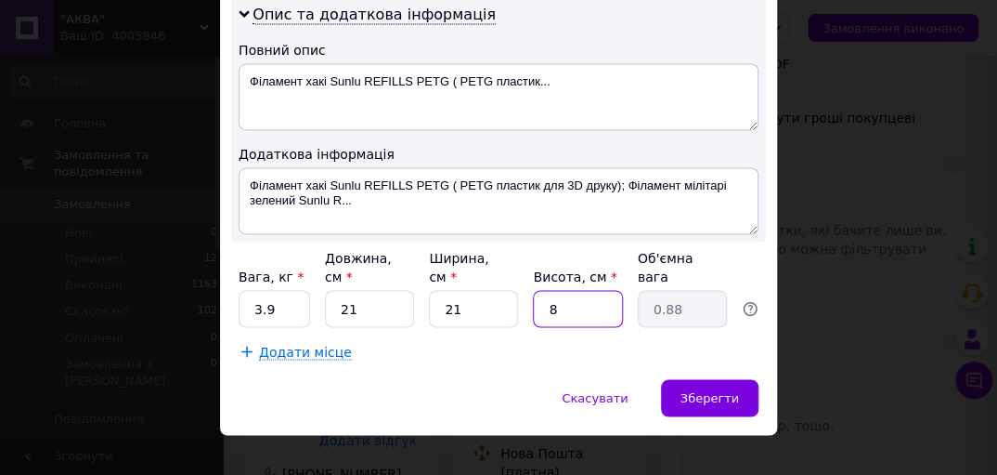
drag, startPoint x: 557, startPoint y: 291, endPoint x: 541, endPoint y: 293, distance: 15.9
click at [541, 293] on input "8" at bounding box center [577, 308] width 89 height 37
type input "2"
type input "0.22"
type input "21"
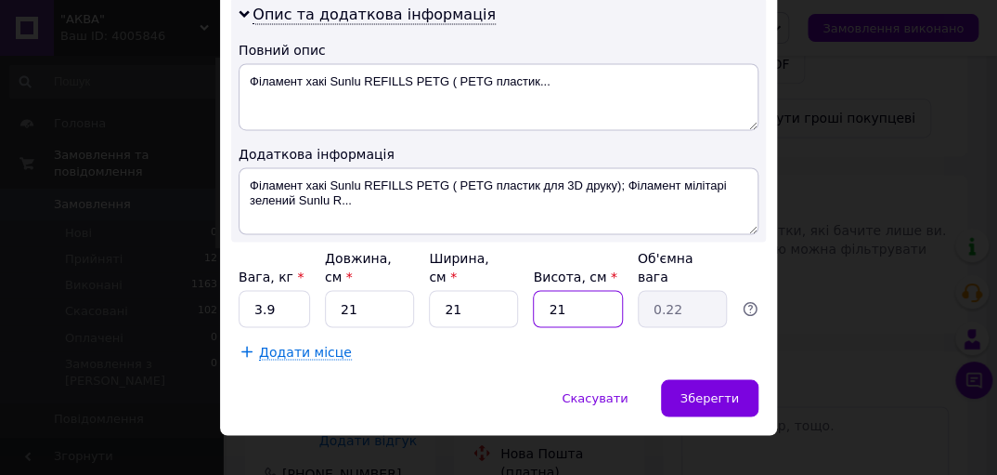
type input "2.32"
type input "21"
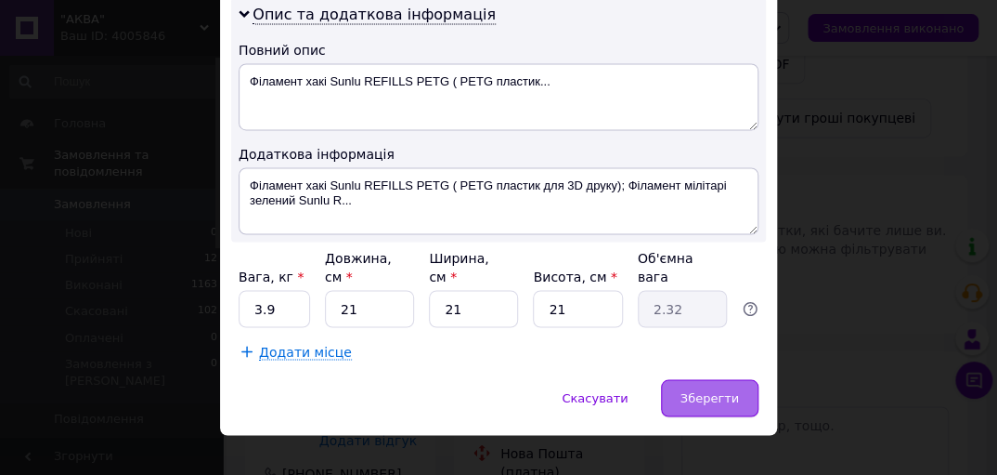
click at [732, 383] on div "Зберегти" at bounding box center [710, 397] width 98 height 37
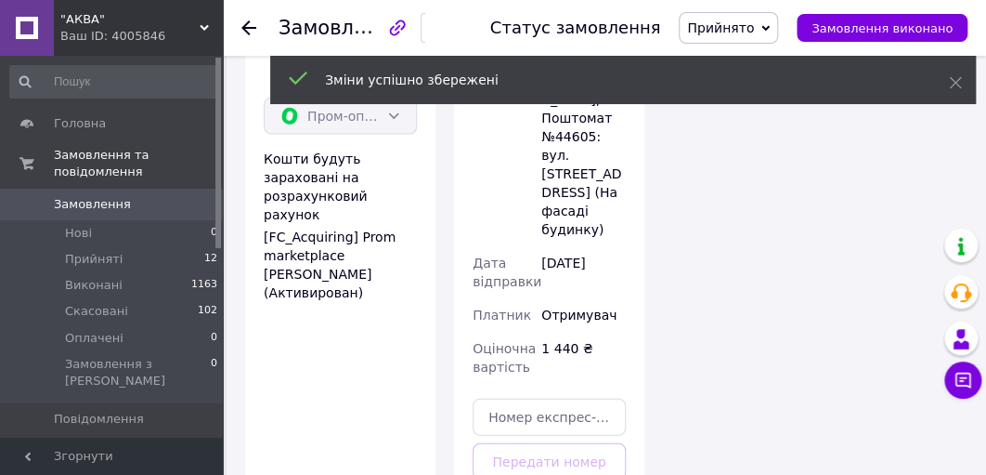
scroll to position [1337, 0]
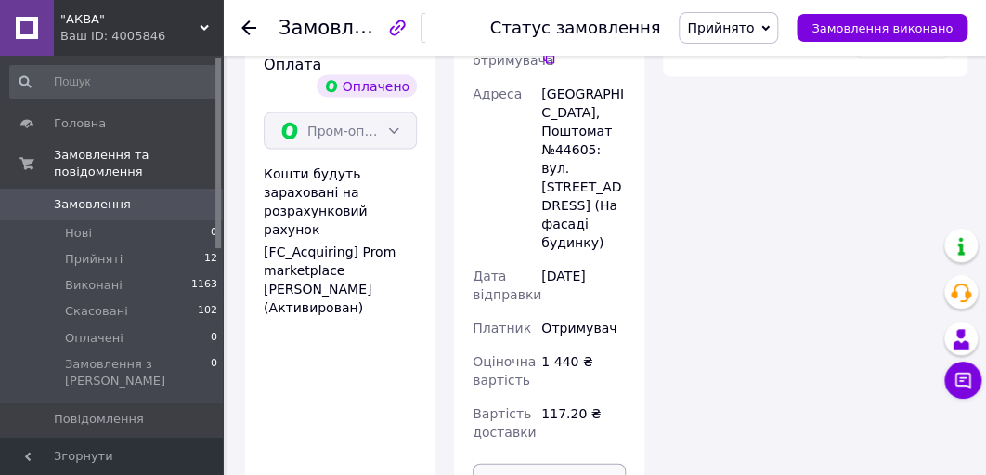
click at [542, 463] on button "Роздрукувати ЕН" at bounding box center [549, 481] width 153 height 37
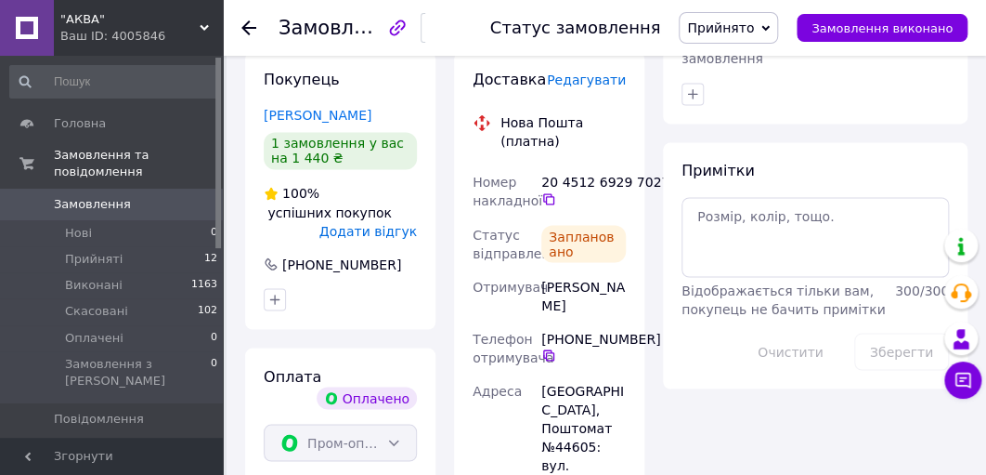
scroll to position [1040, 0]
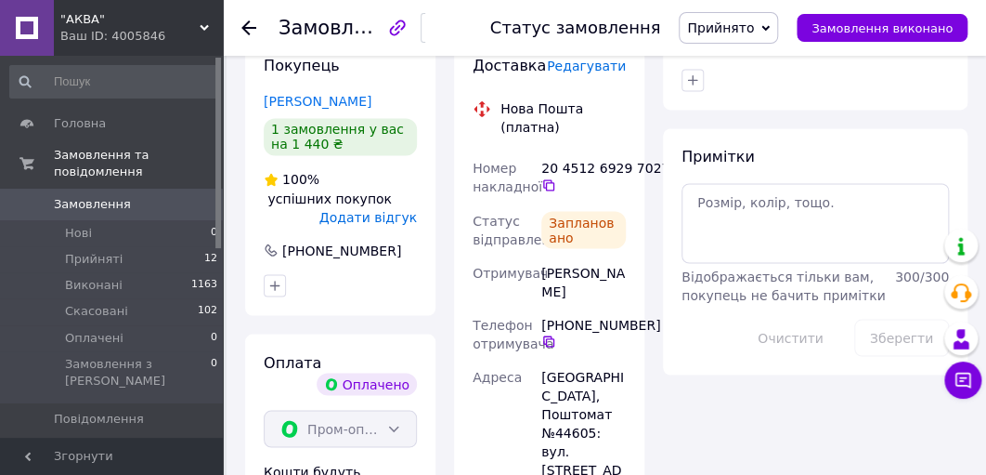
drag, startPoint x: 589, startPoint y: 238, endPoint x: 541, endPoint y: 219, distance: 50.9
click at [541, 255] on div "[PERSON_NAME]" at bounding box center [584, 281] width 92 height 52
copy div "[PERSON_NAME]"
click at [242, 24] on icon at bounding box center [248, 27] width 15 height 15
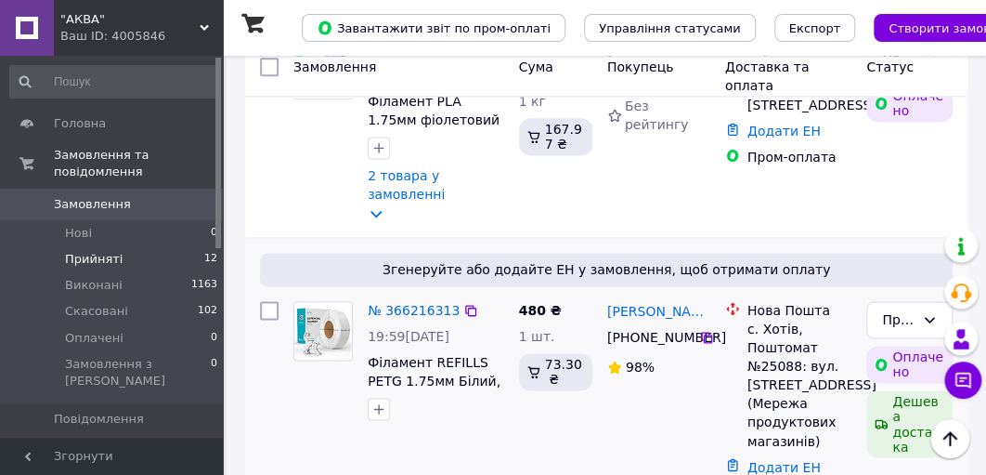
scroll to position [891, 0]
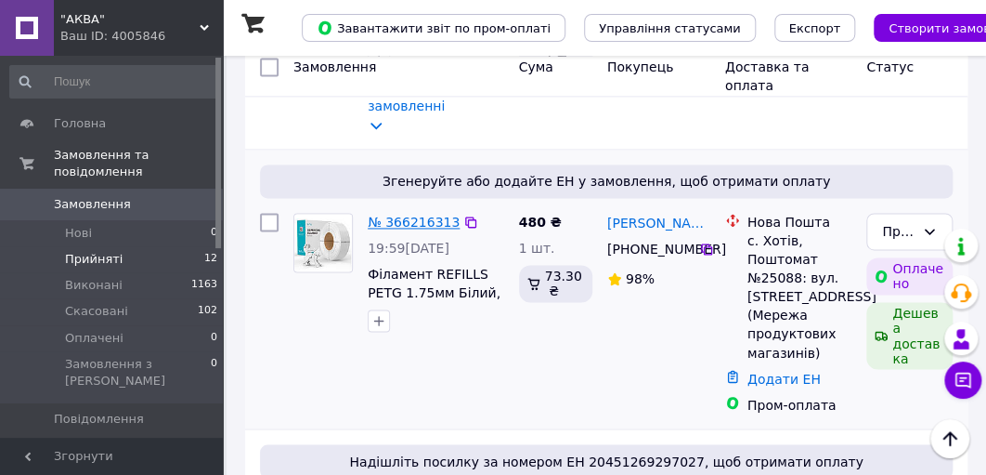
click at [396, 215] on link "№ 366216313" at bounding box center [414, 222] width 92 height 15
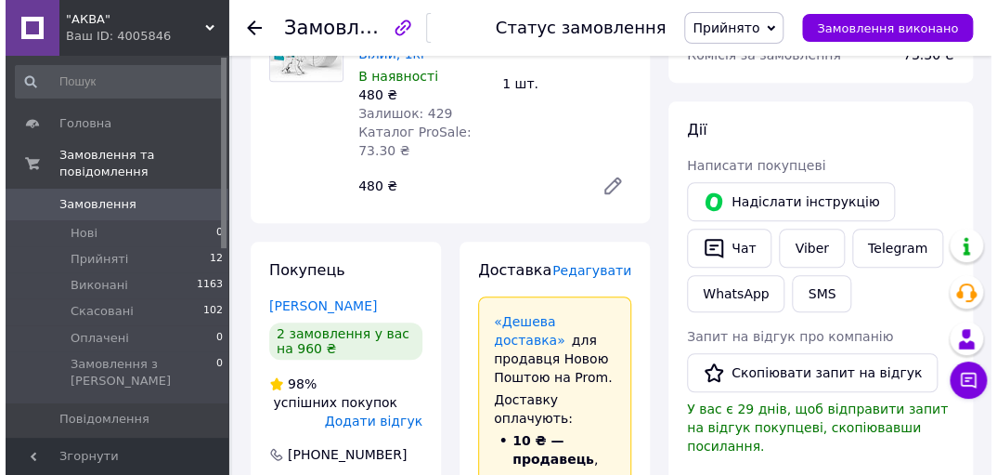
scroll to position [297, 0]
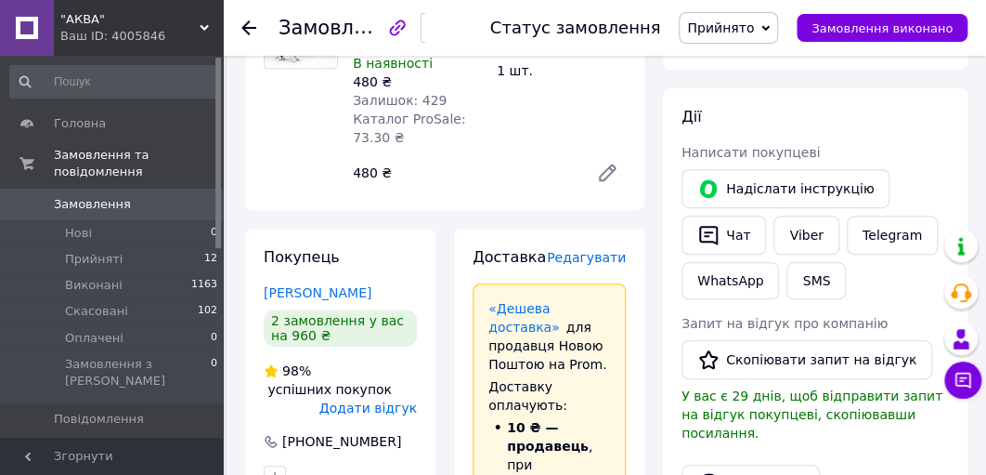
click at [594, 256] on span "Редагувати" at bounding box center [586, 257] width 79 height 15
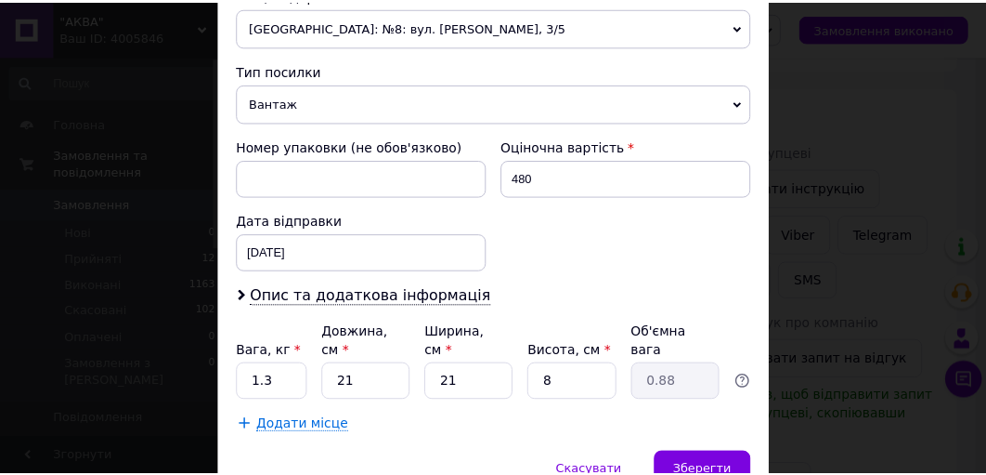
scroll to position [753, 0]
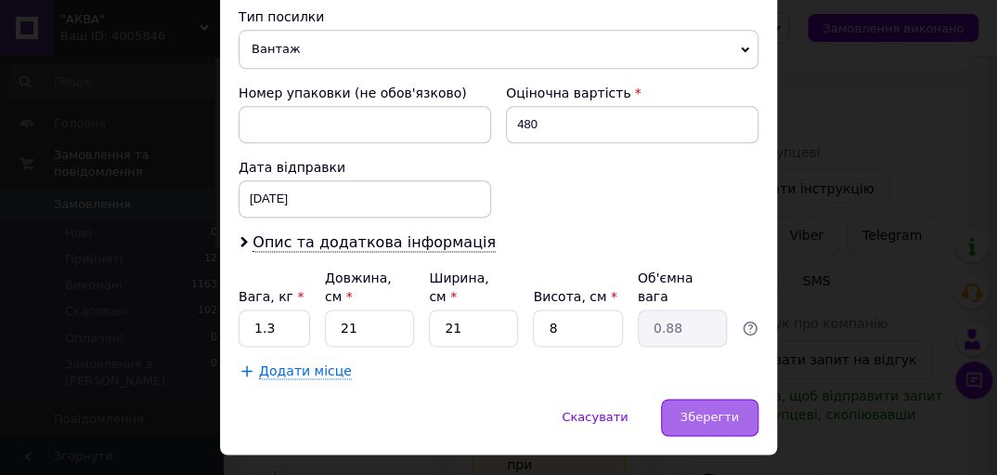
click at [721, 398] on div "Зберегти" at bounding box center [710, 416] width 98 height 37
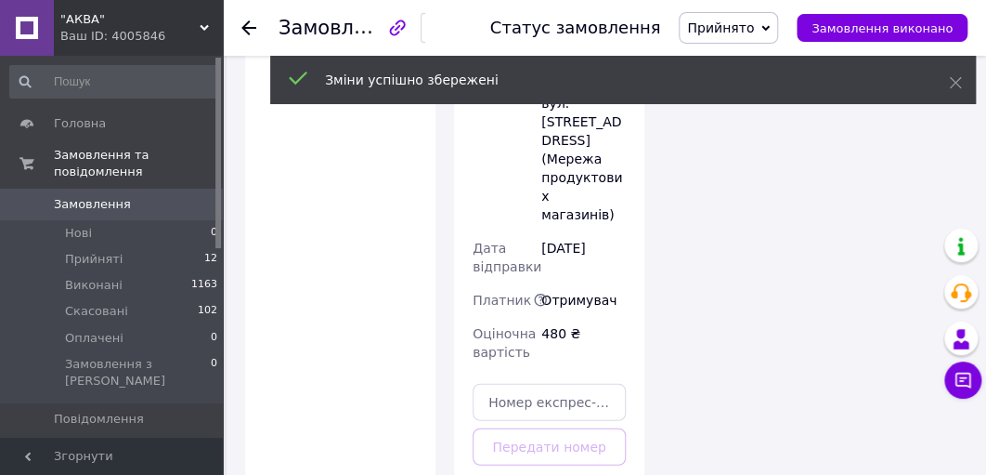
scroll to position [1486, 0]
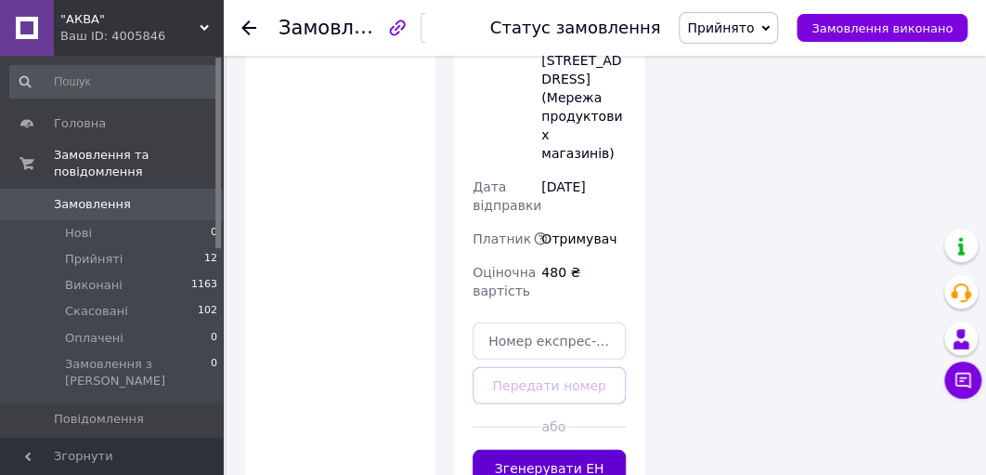
click at [528, 449] on button "Згенерувати ЕН" at bounding box center [549, 467] width 153 height 37
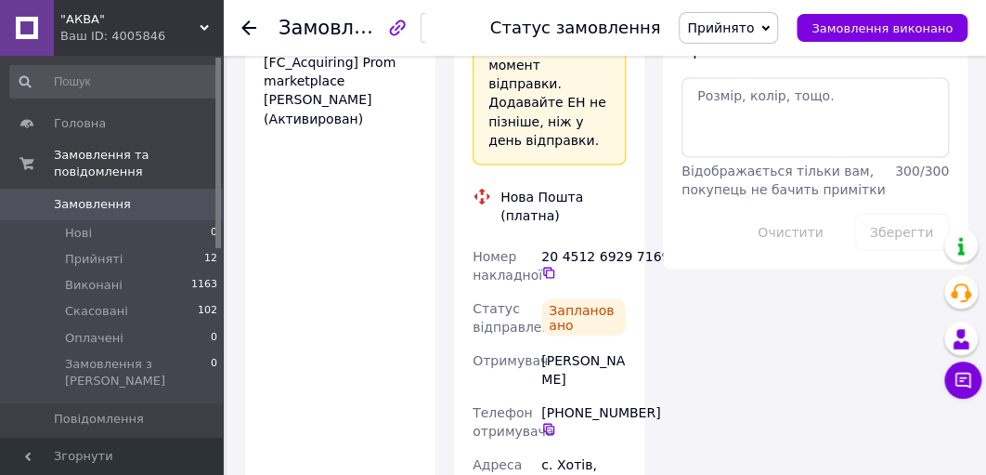
scroll to position [1040, 0]
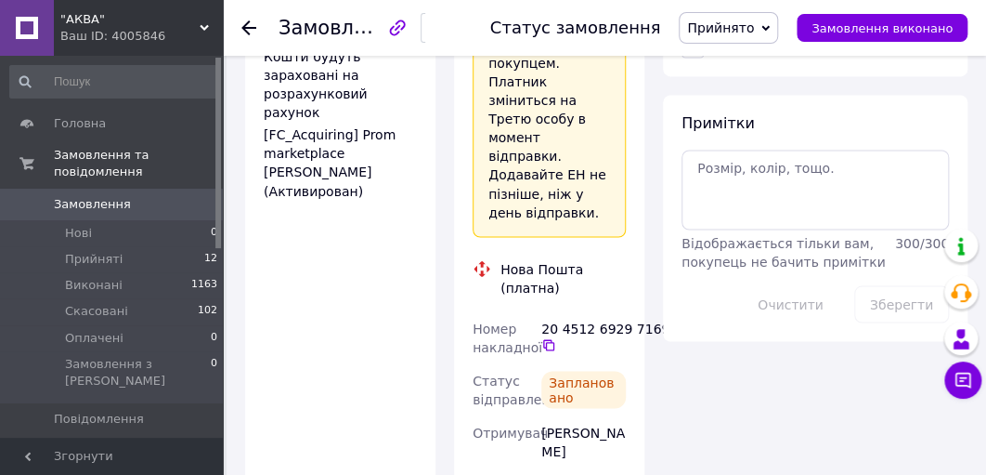
drag, startPoint x: 593, startPoint y: 343, endPoint x: 540, endPoint y: 327, distance: 56.1
click at [540, 415] on div "[PERSON_NAME]" at bounding box center [584, 441] width 92 height 52
copy div "[PERSON_NAME]"
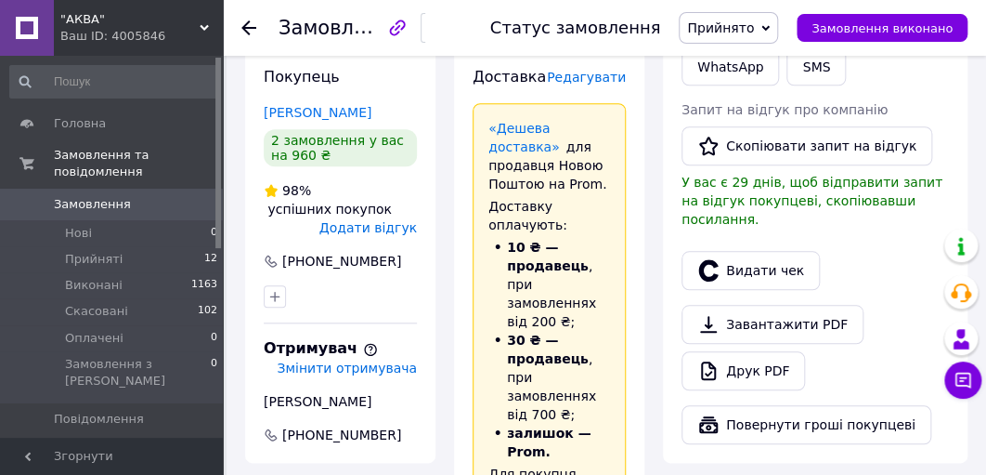
scroll to position [520, 0]
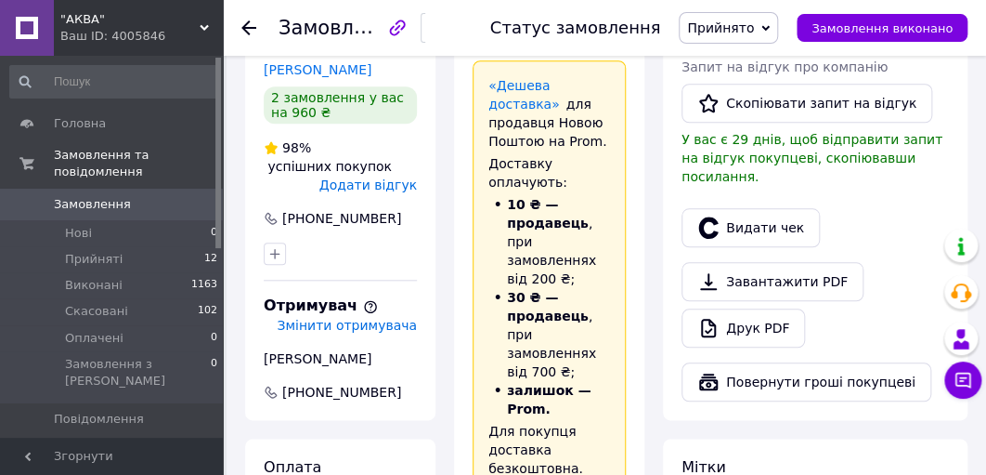
click at [254, 21] on icon at bounding box center [248, 27] width 15 height 15
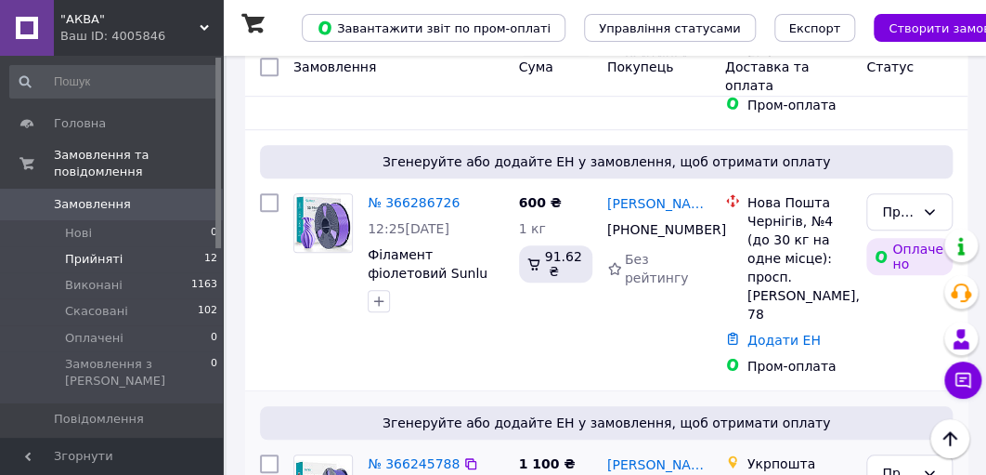
scroll to position [297, 0]
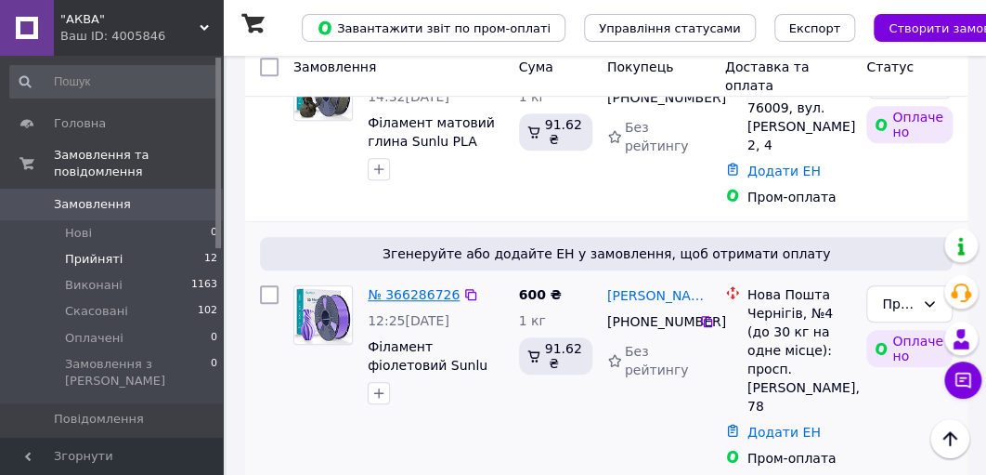
click at [409, 296] on link "№ 366286726" at bounding box center [414, 294] width 92 height 15
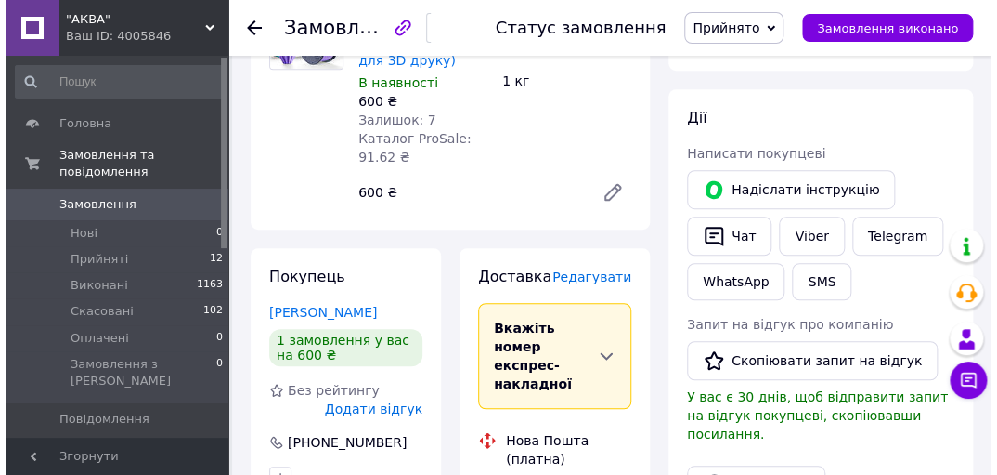
scroll to position [297, 0]
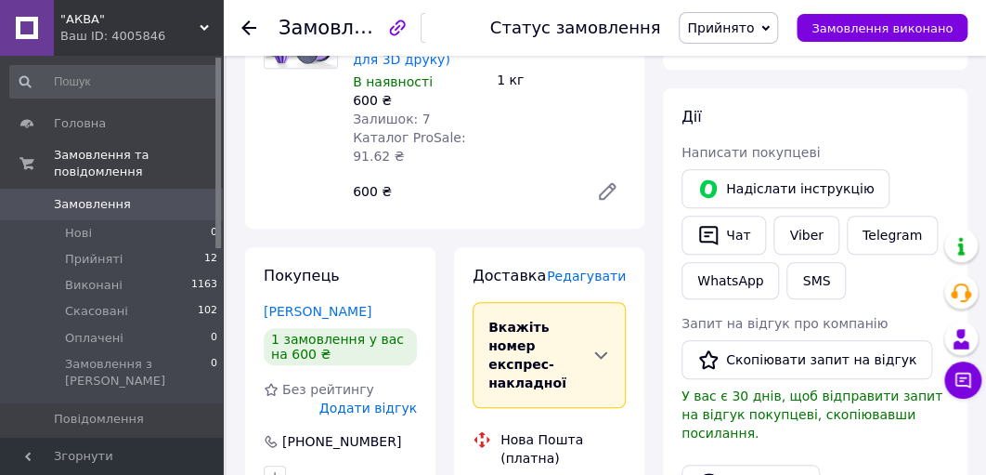
click at [610, 271] on span "Редагувати" at bounding box center [586, 275] width 79 height 15
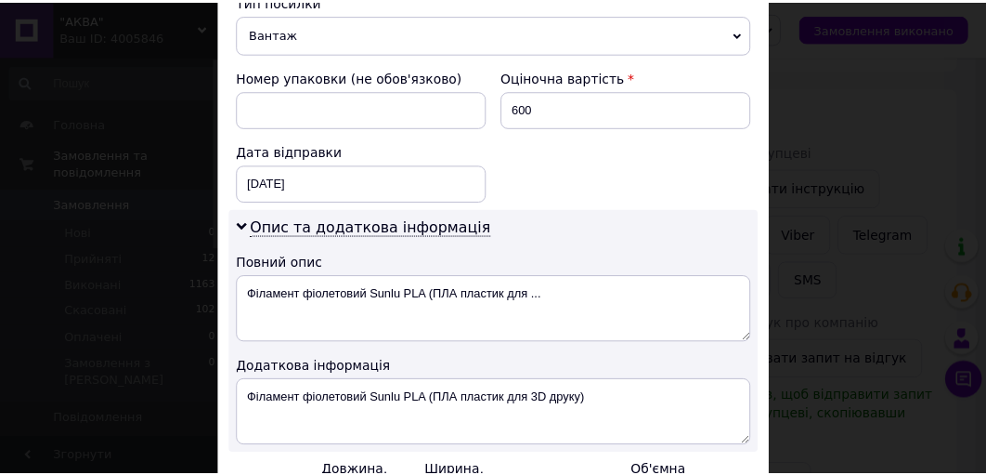
scroll to position [960, 0]
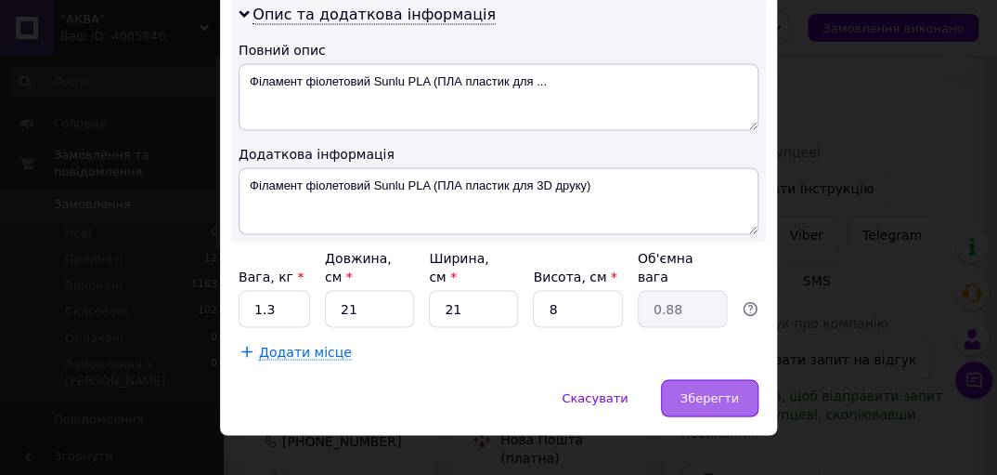
click at [732, 390] on span "Зберегти" at bounding box center [710, 397] width 59 height 14
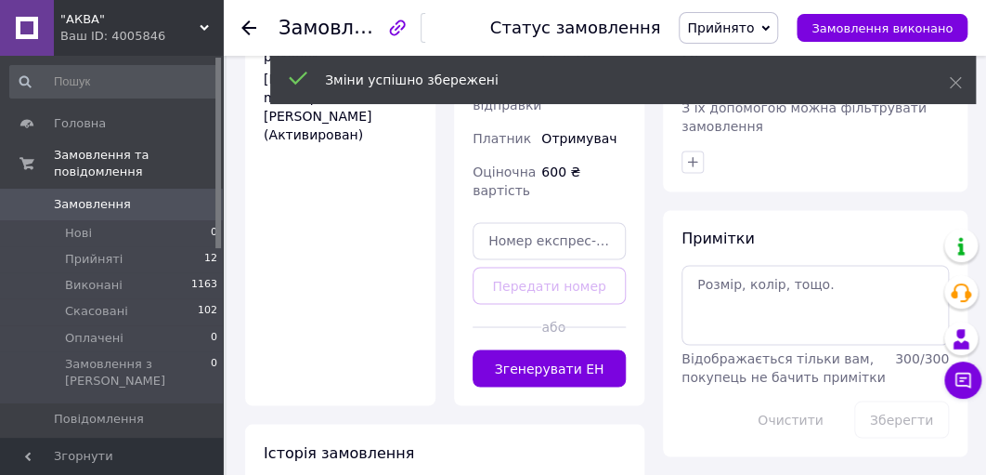
scroll to position [966, 0]
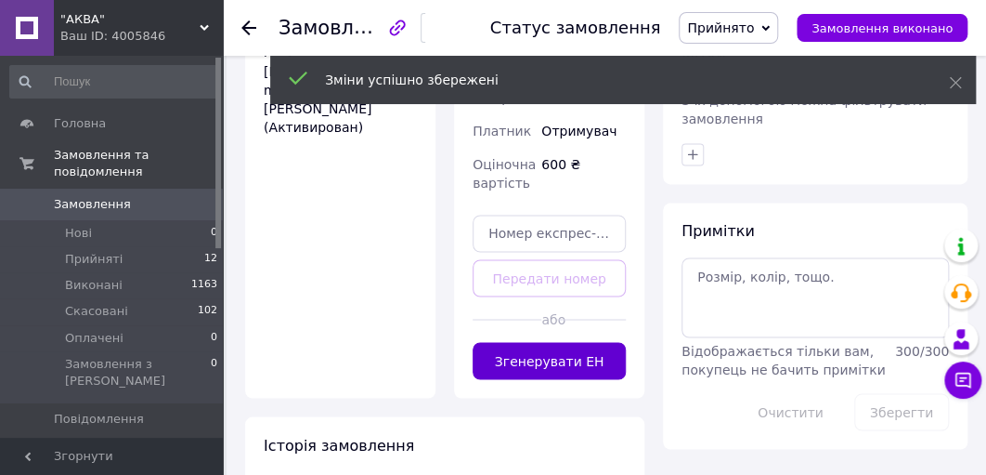
click at [539, 342] on button "Згенерувати ЕН" at bounding box center [549, 360] width 153 height 37
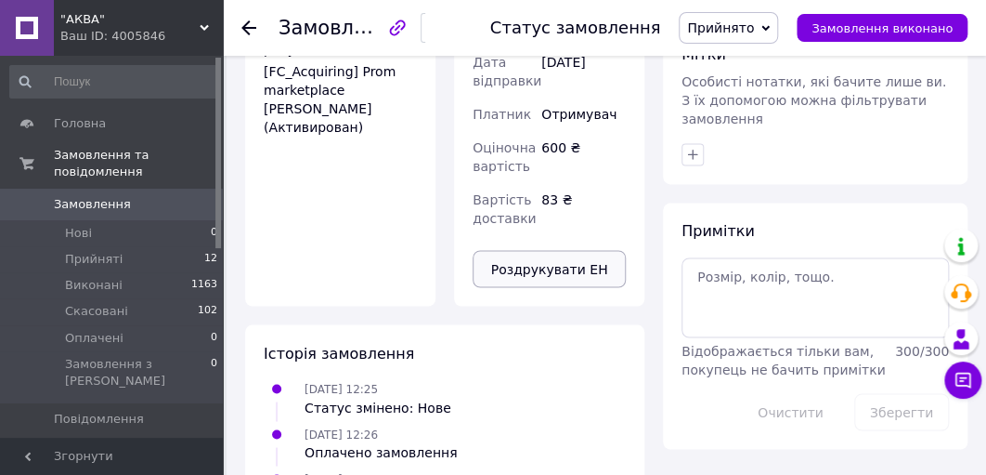
click at [525, 250] on button "Роздрукувати ЕН" at bounding box center [549, 268] width 153 height 37
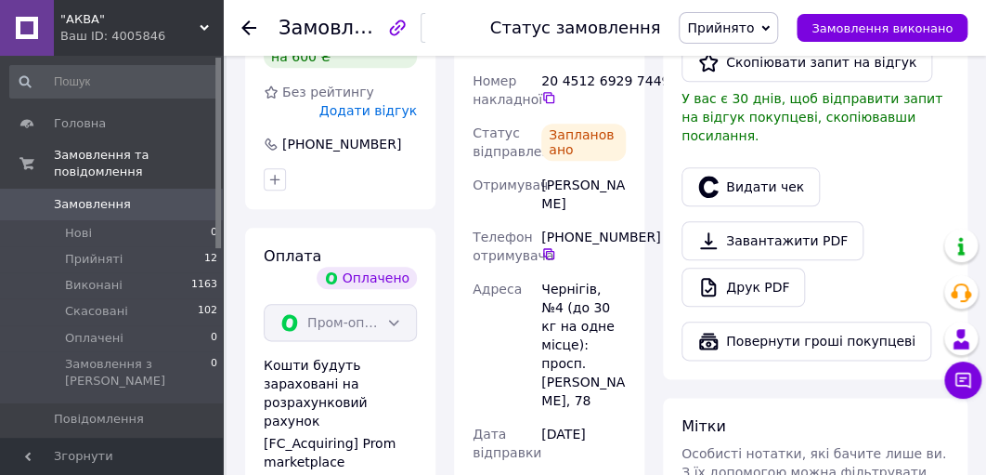
scroll to position [594, 0]
drag, startPoint x: 594, startPoint y: 185, endPoint x: 539, endPoint y: 174, distance: 56.8
click at [539, 174] on div "[PERSON_NAME]" at bounding box center [584, 194] width 92 height 52
copy div "[PERSON_NAME]"
click at [247, 28] on use at bounding box center [248, 27] width 15 height 15
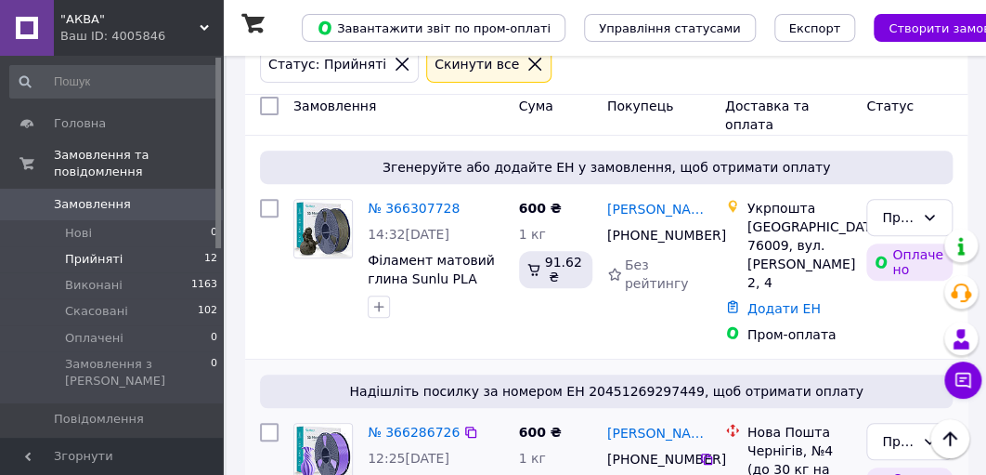
scroll to position [149, 0]
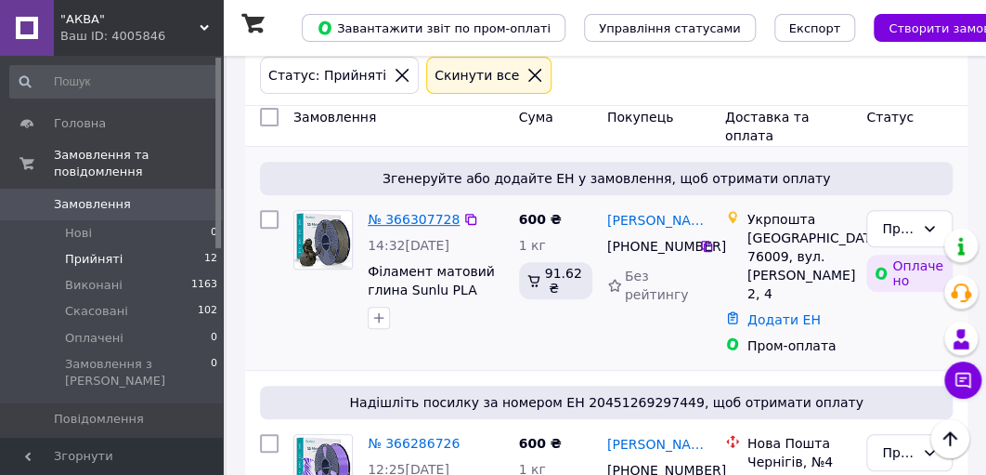
click at [395, 217] on link "№ 366307728" at bounding box center [414, 219] width 92 height 15
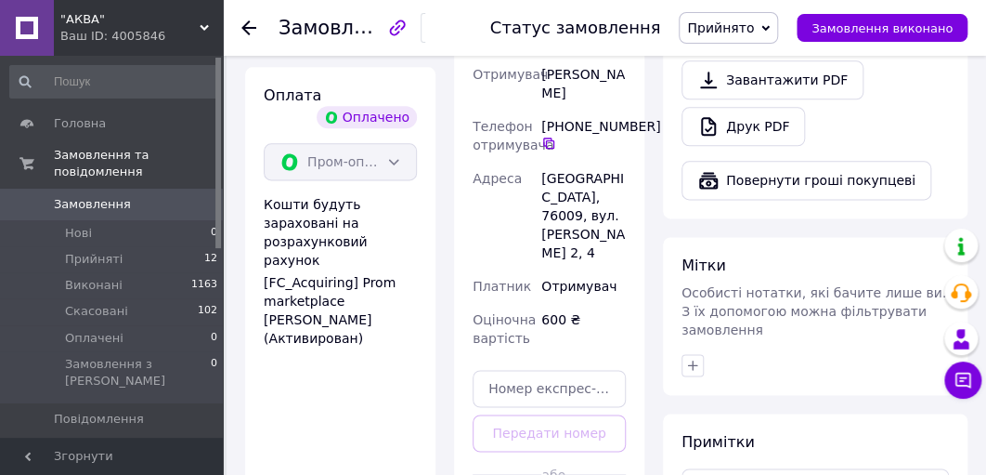
scroll to position [891, 0]
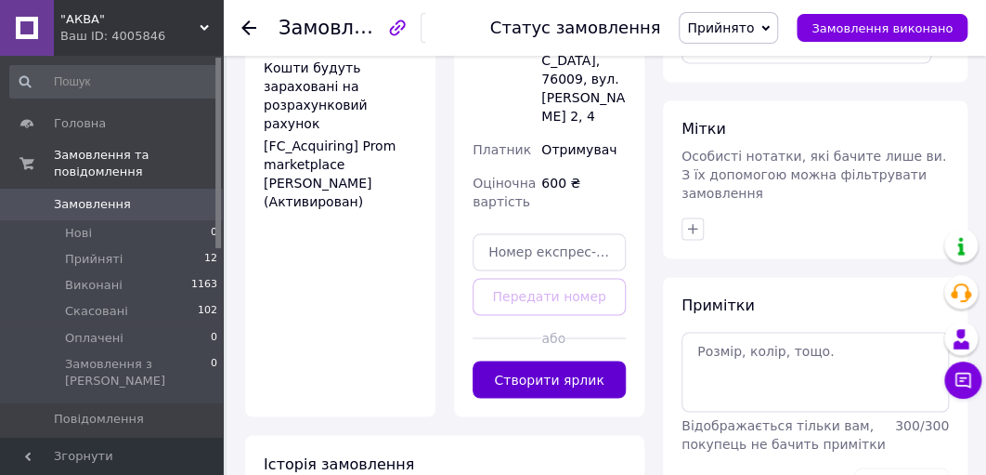
click at [562, 360] on button "Створити ярлик" at bounding box center [549, 378] width 153 height 37
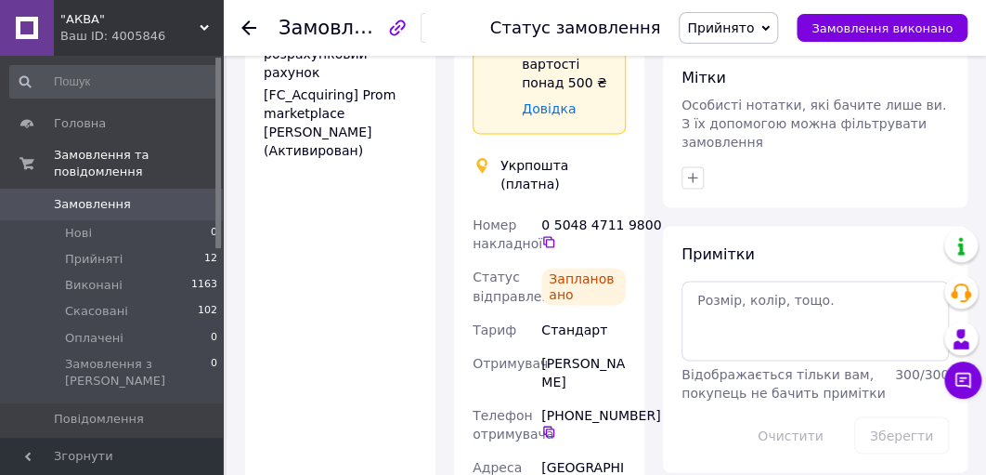
scroll to position [966, 0]
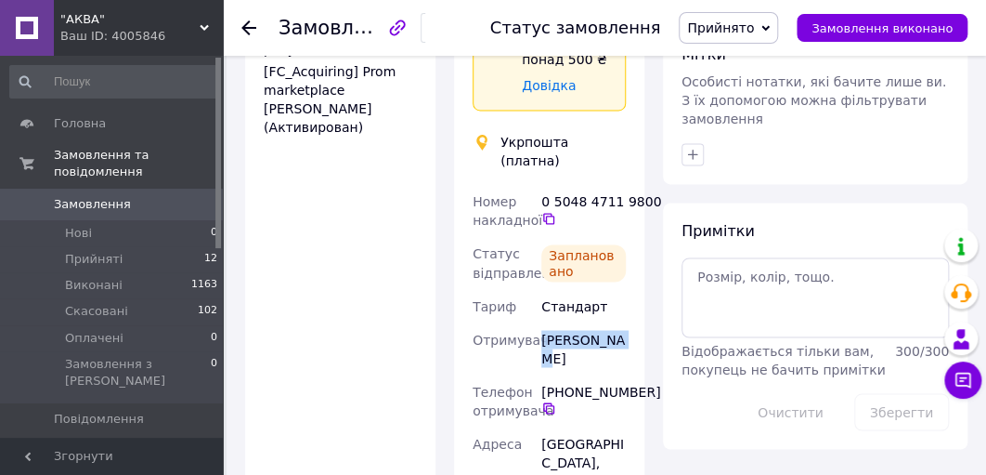
drag, startPoint x: 629, startPoint y: 286, endPoint x: 543, endPoint y: 289, distance: 85.5
click at [543, 289] on div "Доставка Редагувати Спецтариф Укрпошта Стандарт 35 ₴ - до 30 кг і об'ємом до 20…" at bounding box center [549, 170] width 190 height 1184
copy div "[PERSON_NAME]"
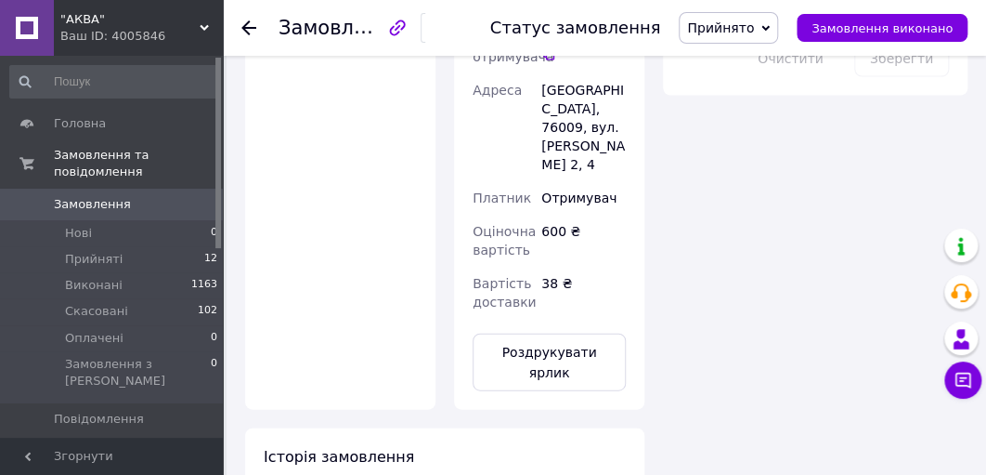
scroll to position [1337, 0]
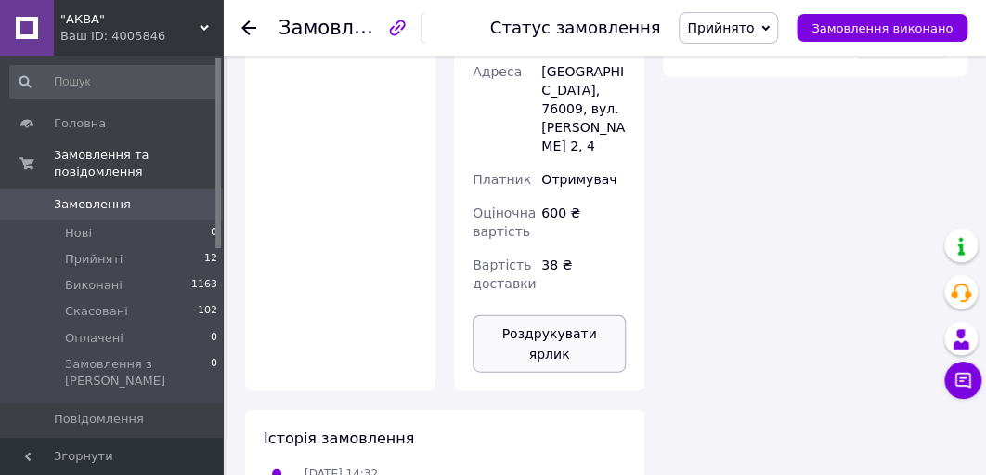
click at [545, 315] on button "Роздрукувати ярлик" at bounding box center [549, 344] width 153 height 58
